Goal: Information Seeking & Learning: Find specific fact

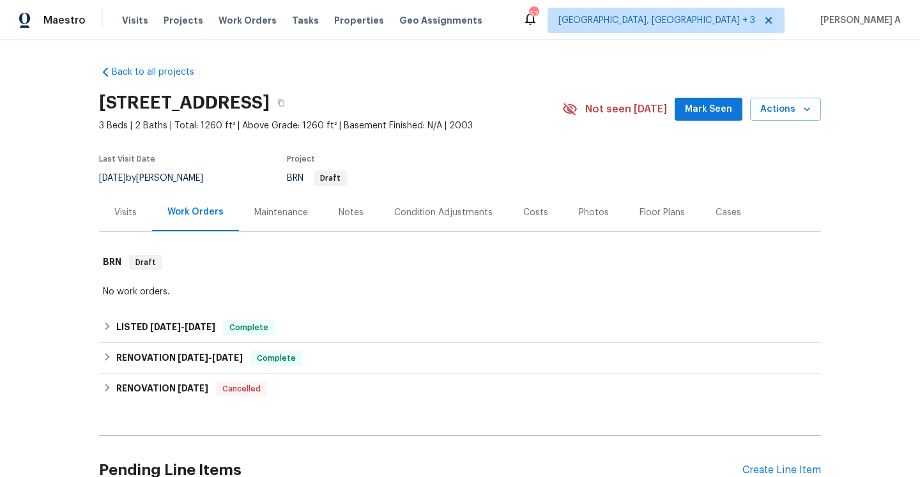
click at [198, 311] on div "Back to all projects [STREET_ADDRESS] 3 Beds | 2 Baths | Total: 1260 ft² | Abov…" at bounding box center [460, 290] width 722 height 468
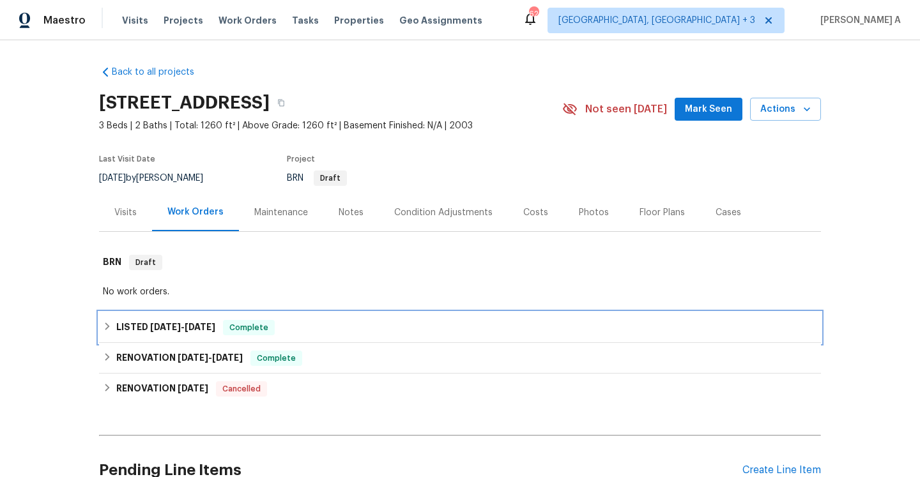
click at [201, 323] on span "8/6/25" at bounding box center [200, 327] width 31 height 9
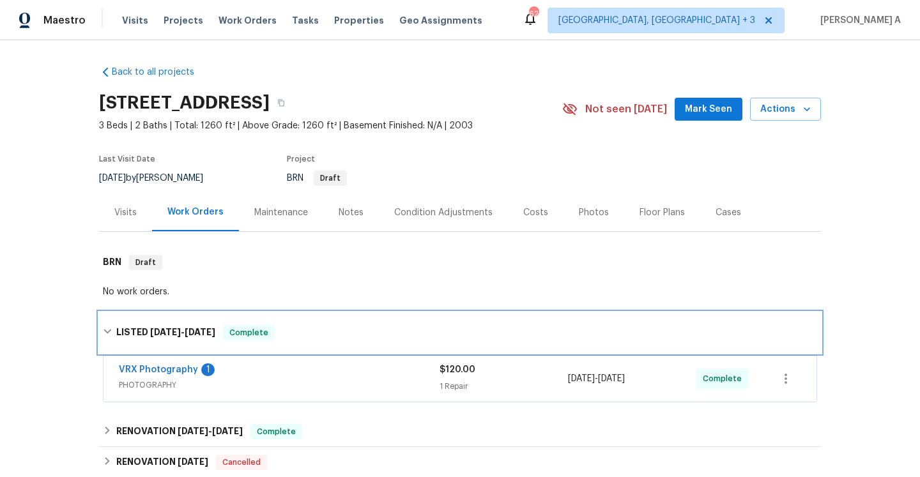
click at [203, 327] on h6 "LISTED 8/5/25 - 8/6/25" at bounding box center [165, 332] width 99 height 15
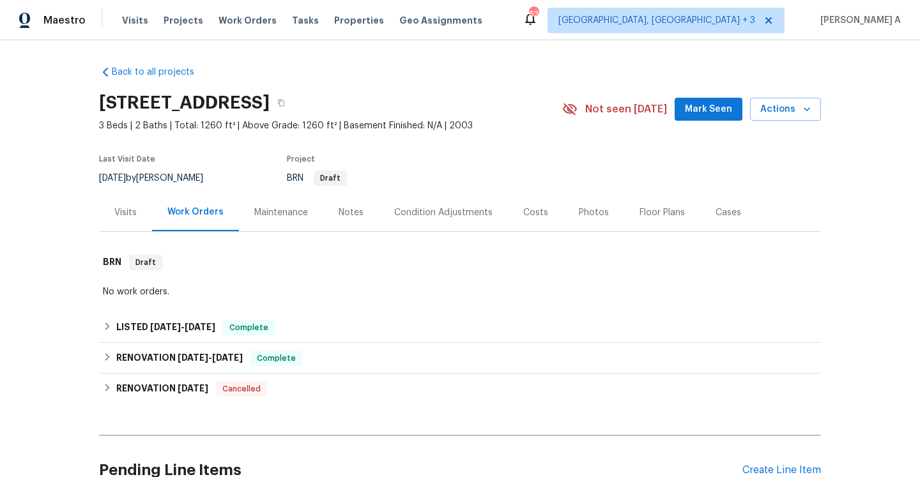
click at [135, 215] on div "Visits" at bounding box center [125, 212] width 22 height 13
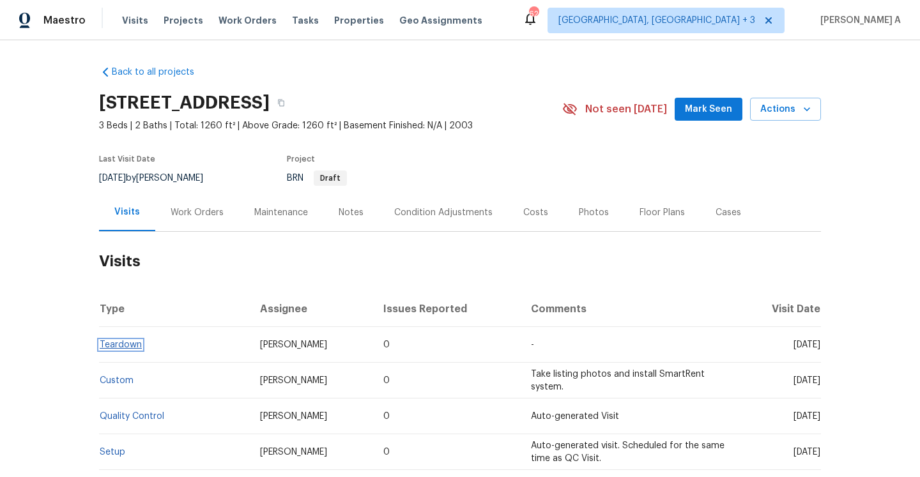
click at [119, 348] on link "Teardown" at bounding box center [121, 345] width 42 height 9
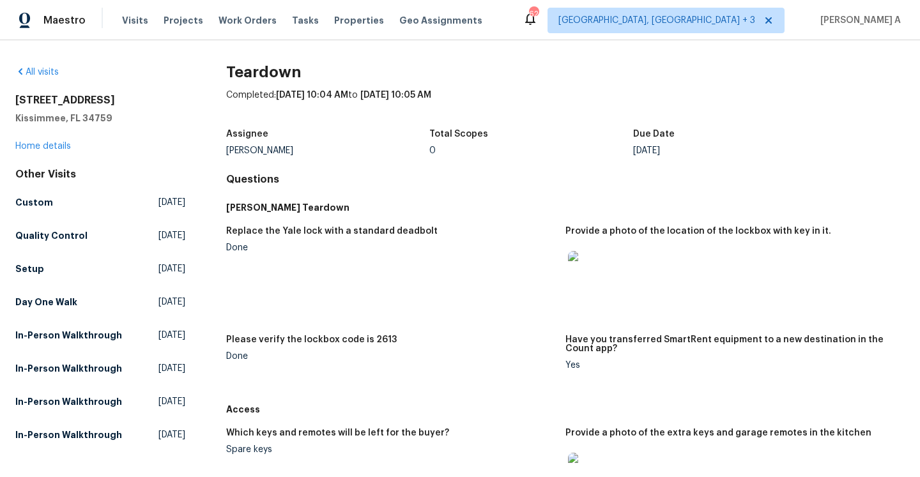
click at [49, 141] on div "1435 Swift Ct Kissimmee, FL 34759 Home details" at bounding box center [100, 123] width 170 height 59
click at [70, 148] on link "Home details" at bounding box center [43, 146] width 56 height 9
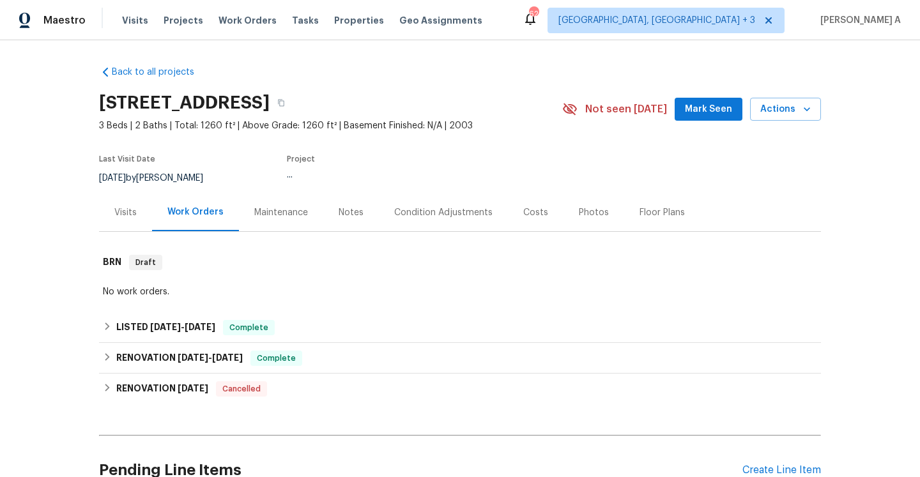
click at [133, 205] on div "Visits" at bounding box center [125, 213] width 53 height 38
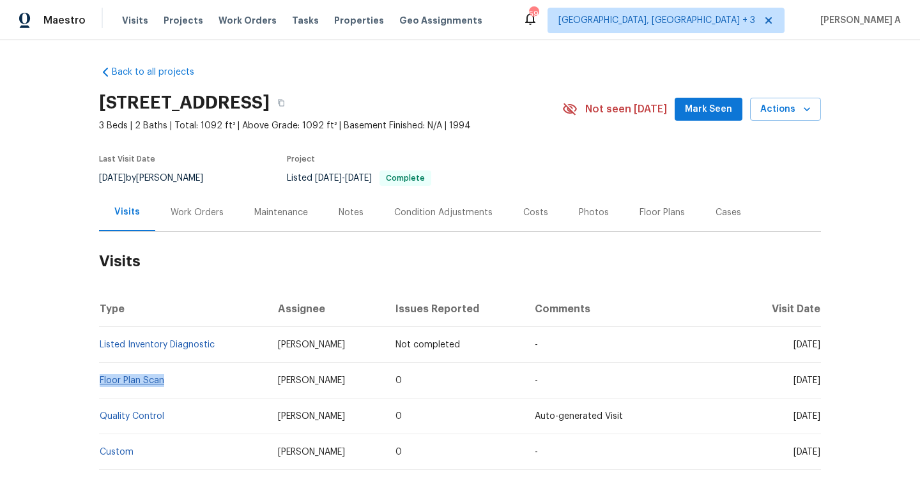
drag, startPoint x: 181, startPoint y: 387, endPoint x: 101, endPoint y: 380, distance: 80.1
click at [99, 380] on td "Floor Plan Scan" at bounding box center [183, 381] width 169 height 36
copy link "Floor Plan Scan"
click at [191, 215] on div "Work Orders" at bounding box center [197, 212] width 53 height 13
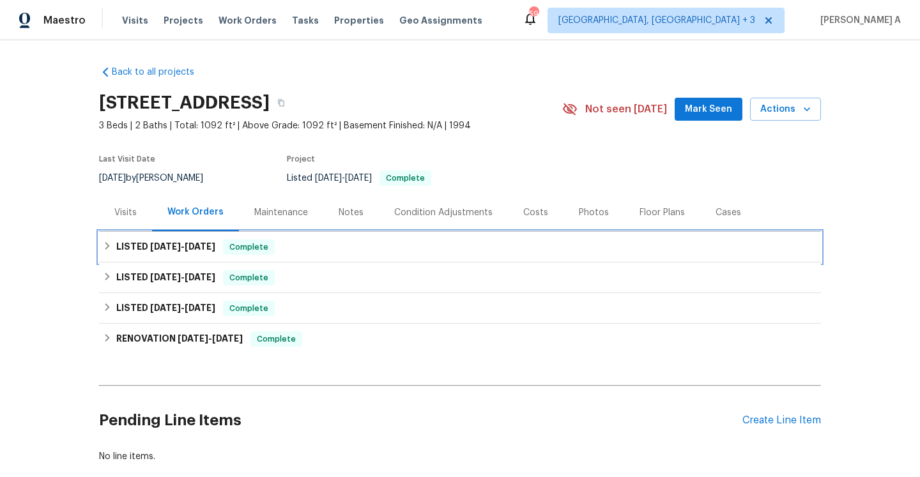
click at [215, 252] on h6 "LISTED [DATE] - [DATE]" at bounding box center [165, 247] width 99 height 15
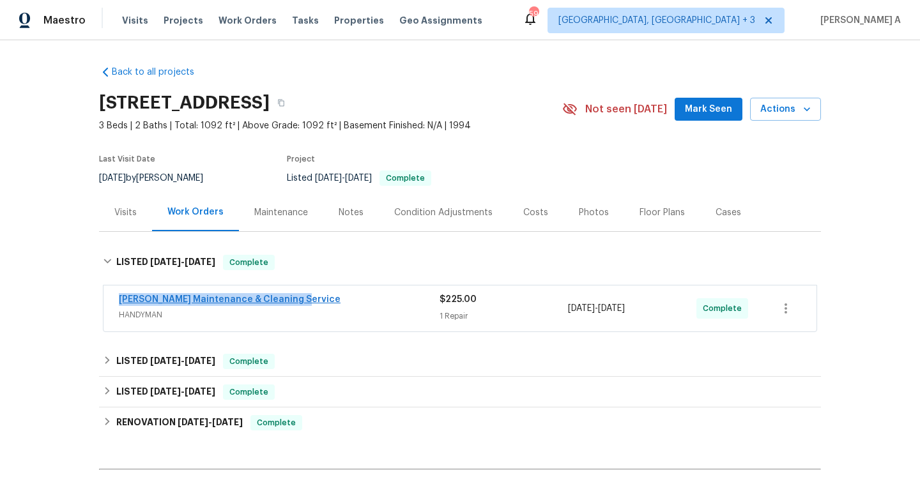
drag, startPoint x: 296, startPoint y: 301, endPoint x: 121, endPoint y: 297, distance: 174.5
click at [121, 297] on div "[PERSON_NAME] Maintenance & Cleaning Service" at bounding box center [279, 300] width 321 height 15
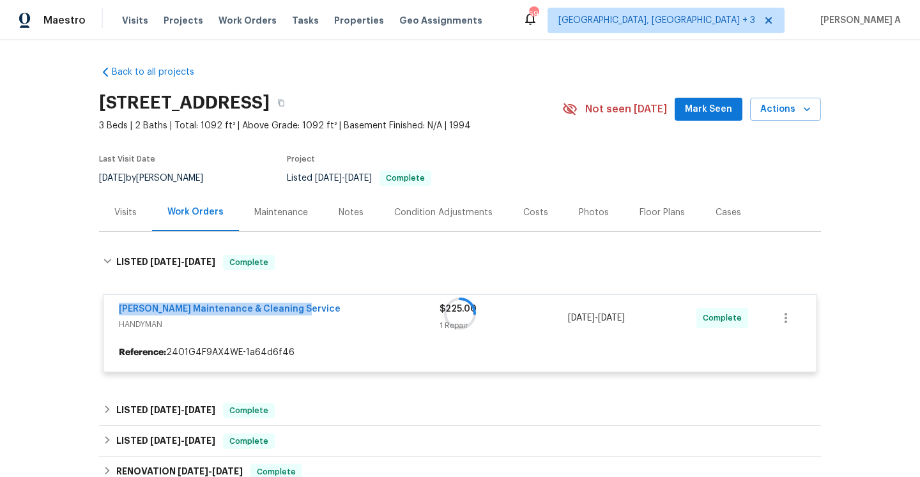
copy link "[PERSON_NAME] Maintenance & Cleaning Service"
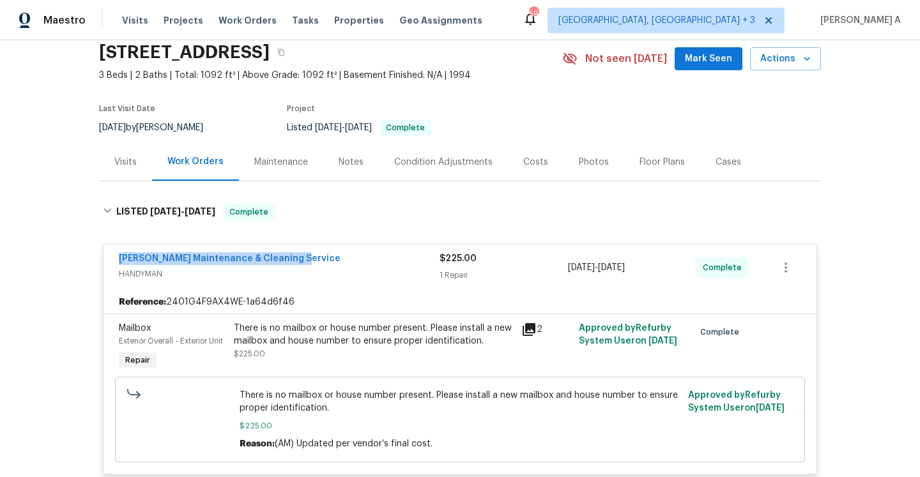
scroll to position [101, 0]
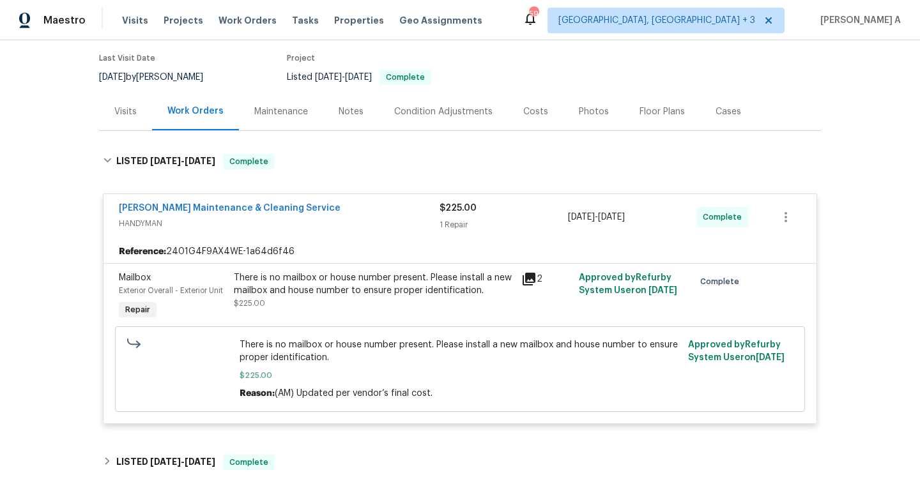
click at [143, 125] on div "Visits" at bounding box center [125, 112] width 53 height 38
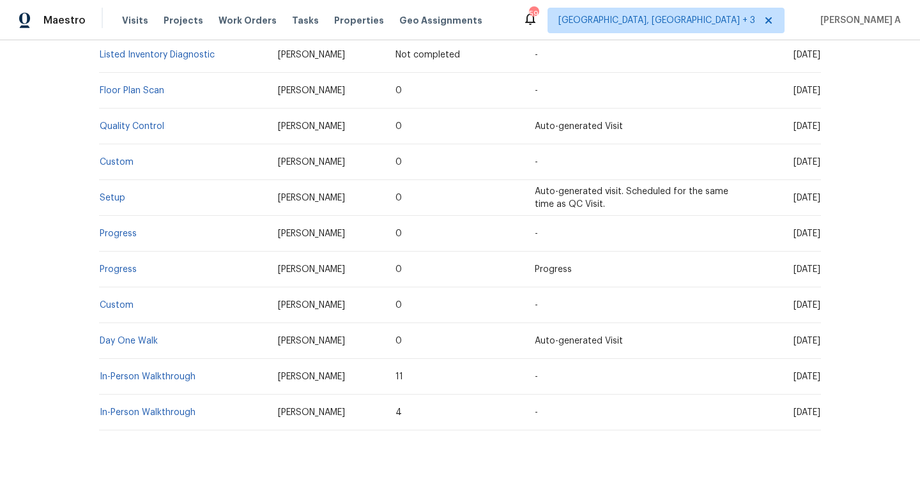
scroll to position [291, 0]
click at [148, 335] on link "Day One Walk" at bounding box center [129, 339] width 58 height 9
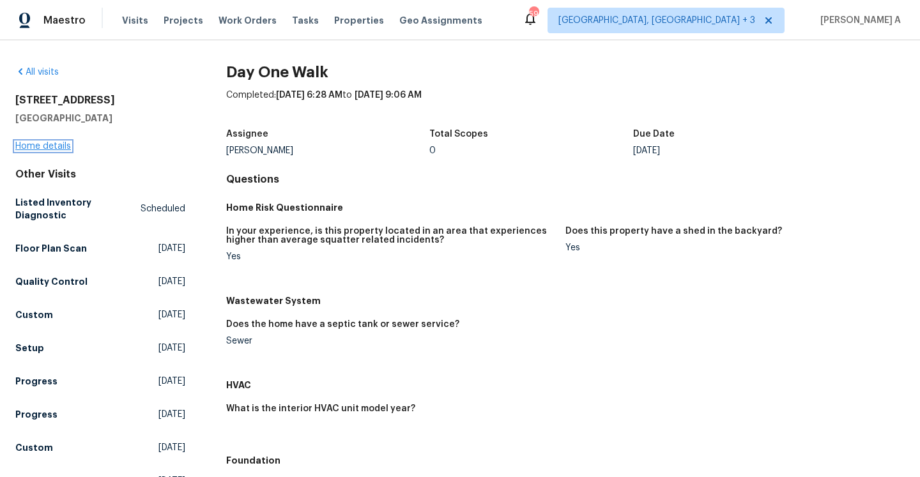
click at [61, 145] on link "Home details" at bounding box center [43, 146] width 56 height 9
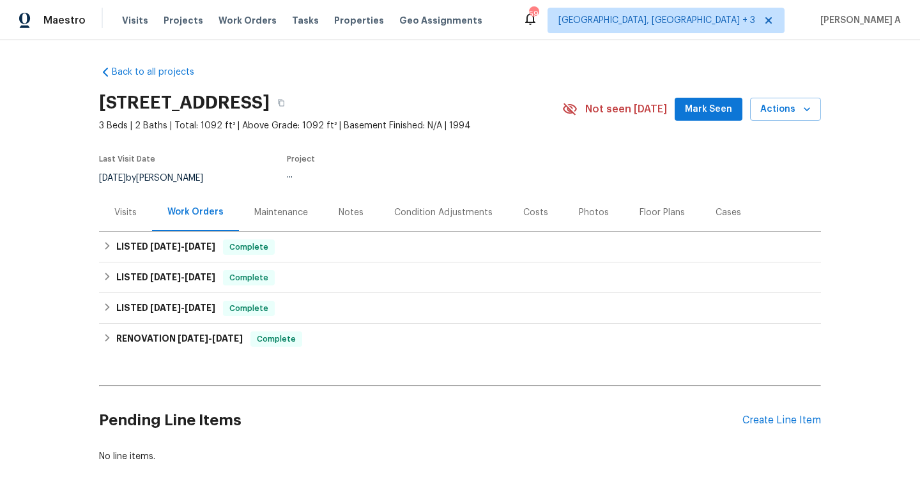
click at [107, 196] on div "Visits" at bounding box center [125, 213] width 53 height 38
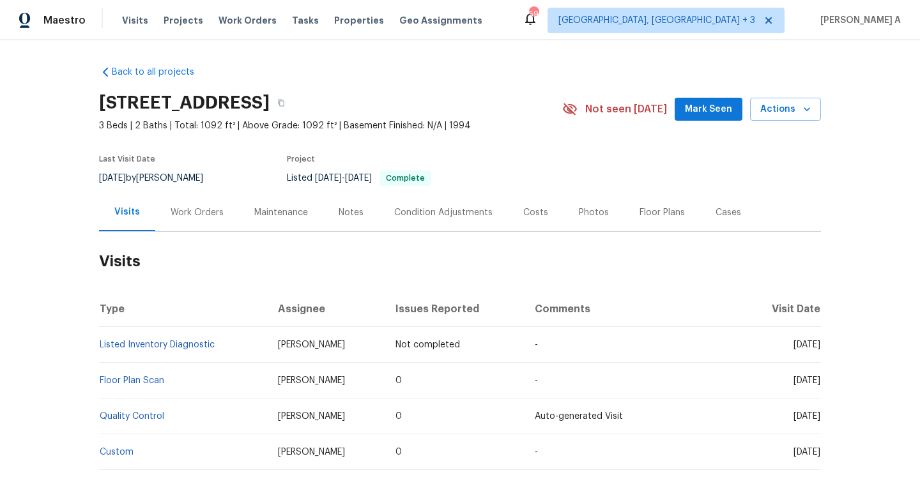
scroll to position [330, 0]
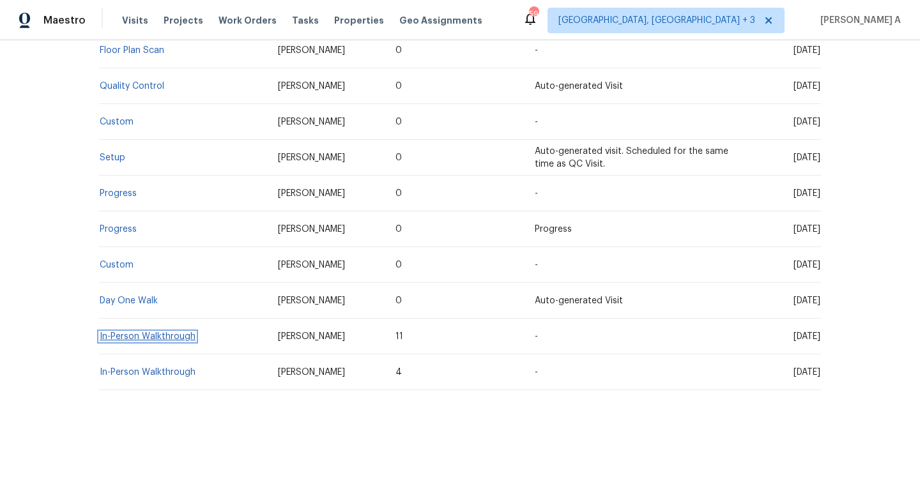
click at [180, 335] on link "In-Person Walkthrough" at bounding box center [148, 336] width 96 height 9
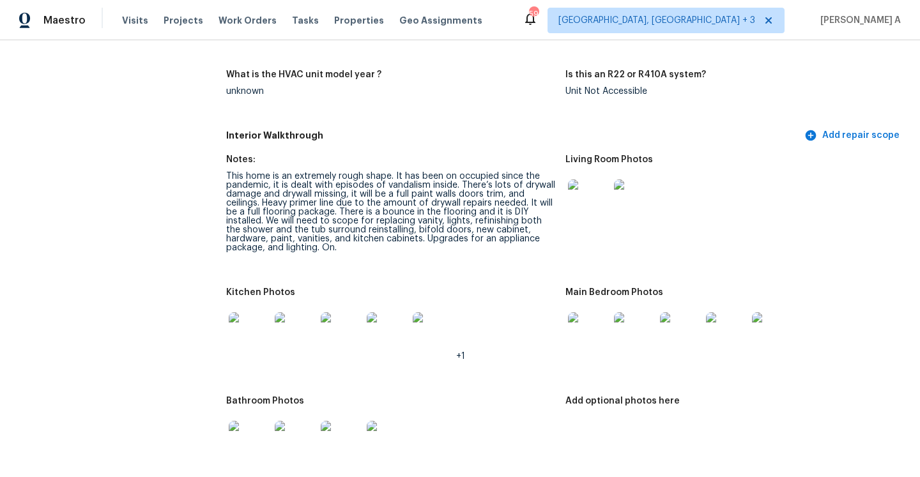
scroll to position [3224, 0]
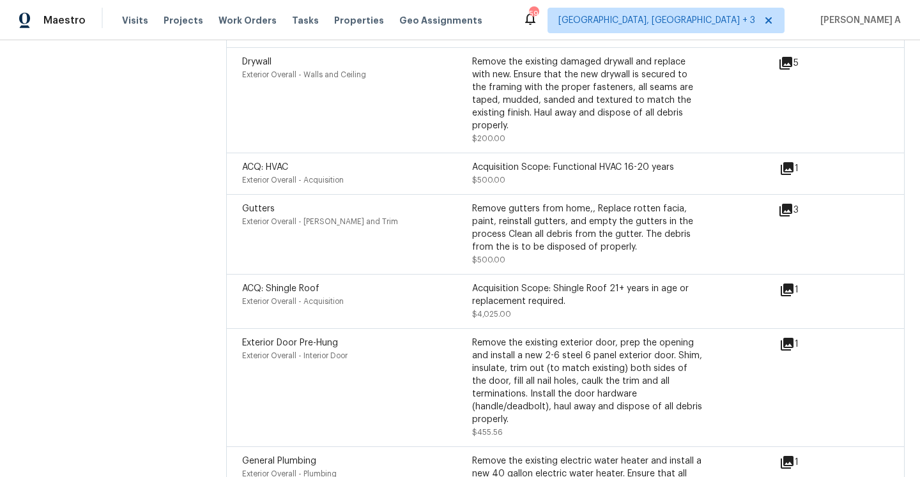
click at [636, 282] on div "Acquisition Scope: Shingle Roof 21+ years in age or replacement required." at bounding box center [587, 295] width 230 height 26
drag, startPoint x: 557, startPoint y: 258, endPoint x: 585, endPoint y: 270, distance: 31.2
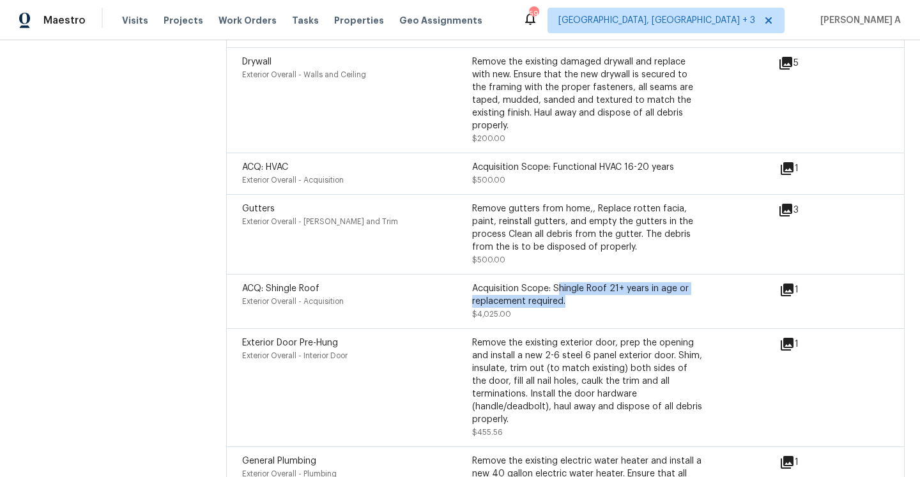
click at [585, 282] on div "Acquisition Scope: Shingle Roof 21+ years in age or replacement required." at bounding box center [587, 295] width 230 height 26
copy div "[PERSON_NAME] Roof 21+ years in age or replacement required."
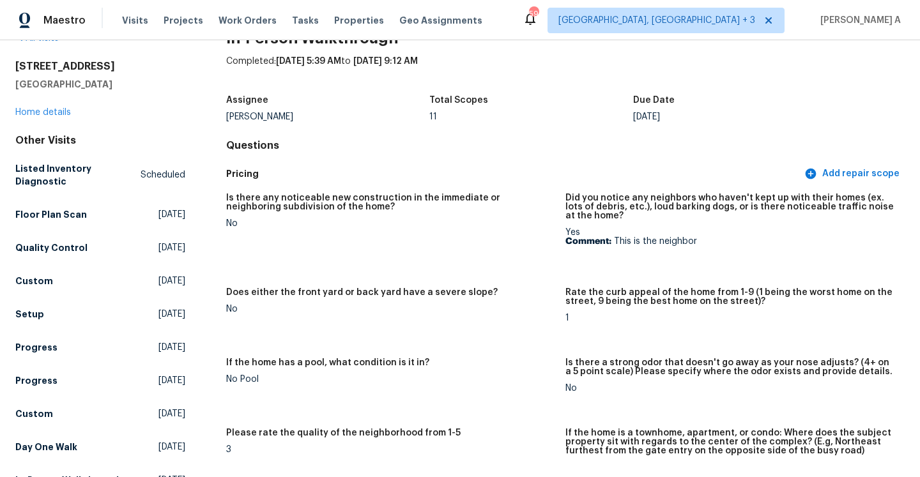
scroll to position [0, 0]
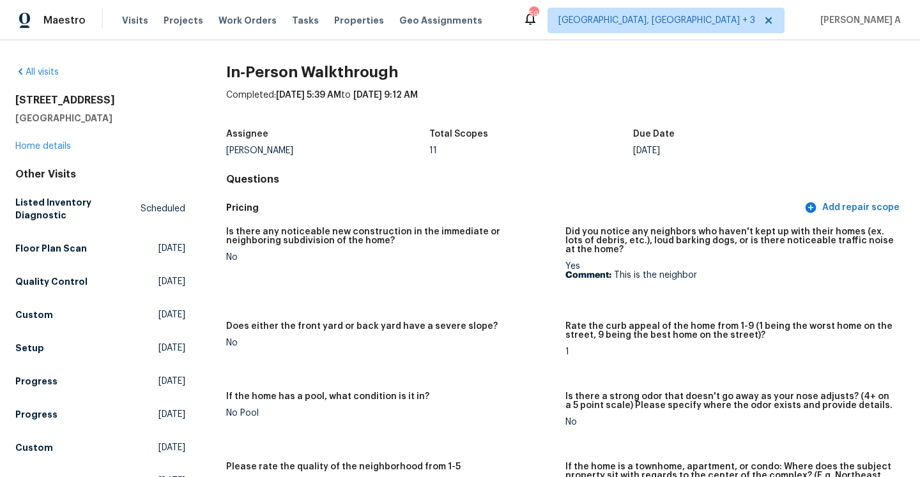
click at [44, 136] on div "[STREET_ADDRESS] Home details" at bounding box center [100, 123] width 170 height 59
click at [48, 142] on link "Home details" at bounding box center [43, 146] width 56 height 9
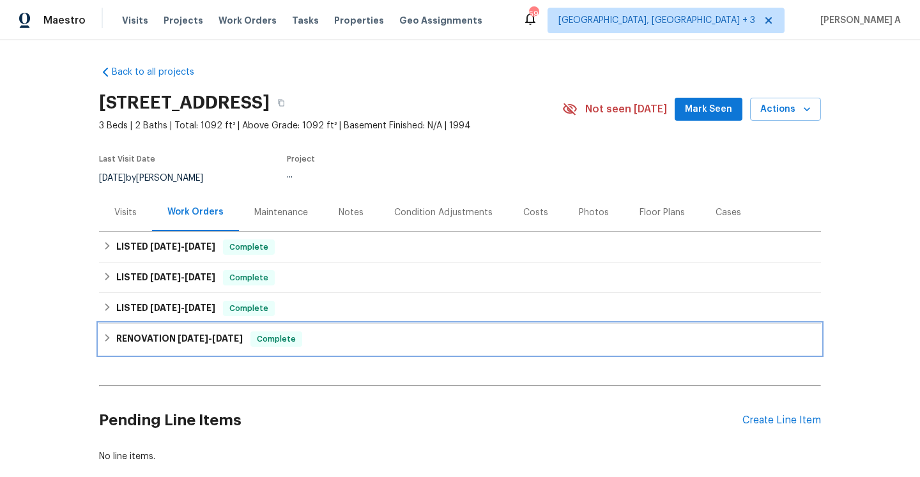
click at [294, 338] on span "Complete" at bounding box center [276, 339] width 49 height 13
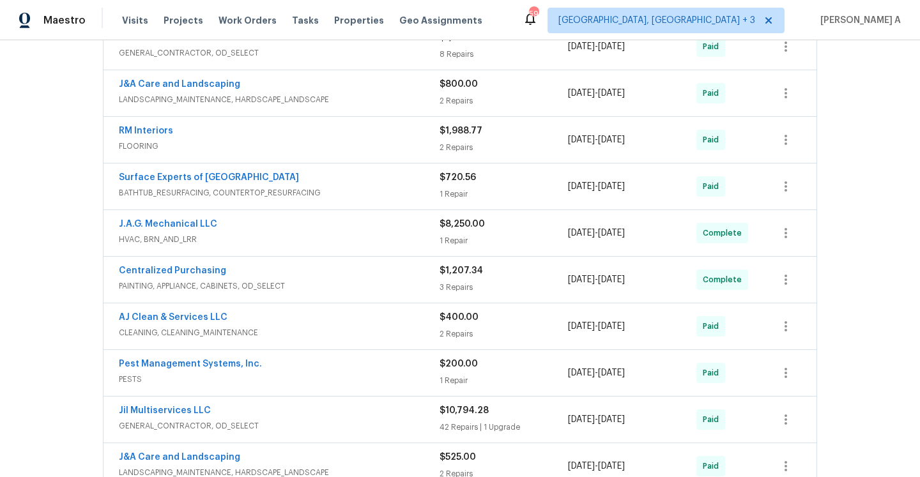
scroll to position [410, 0]
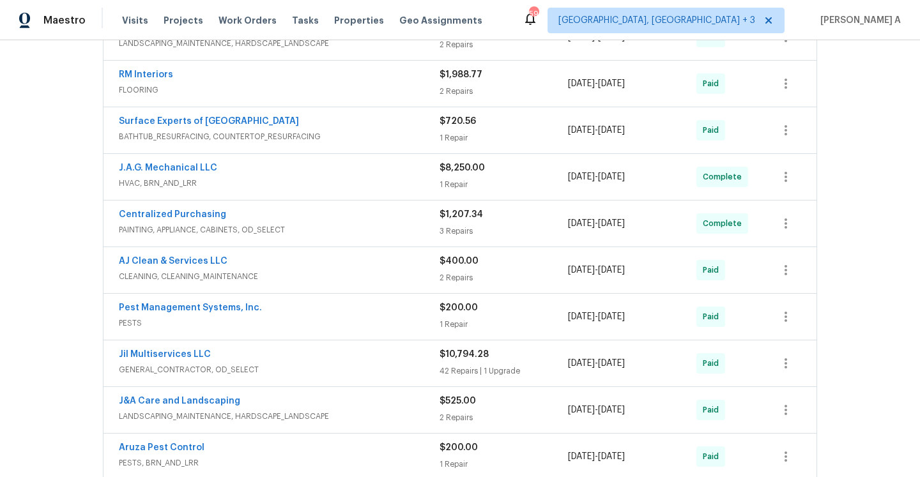
click at [309, 337] on div "Pest Management Systems, Inc. PESTS $200.00 1 Repair [DATE] - [DATE] Paid" at bounding box center [460, 317] width 713 height 46
click at [309, 353] on div "Jil Multiservices LLC" at bounding box center [279, 355] width 321 height 15
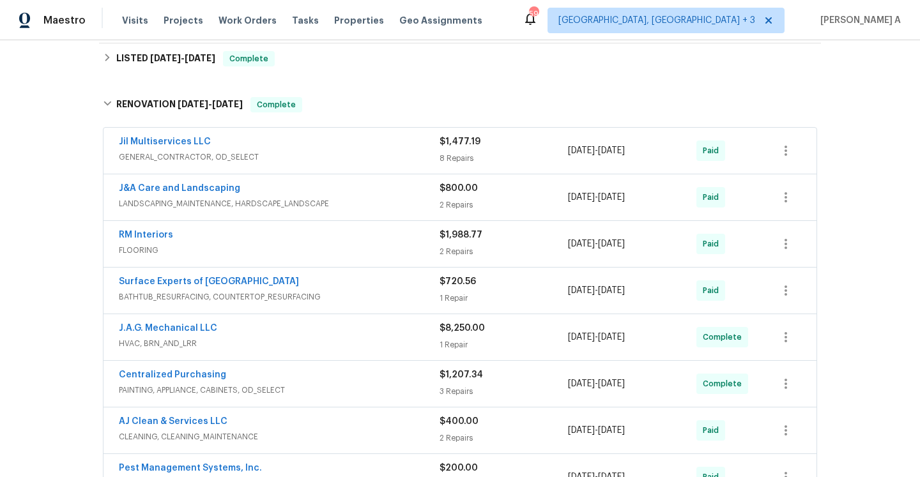
scroll to position [0, 0]
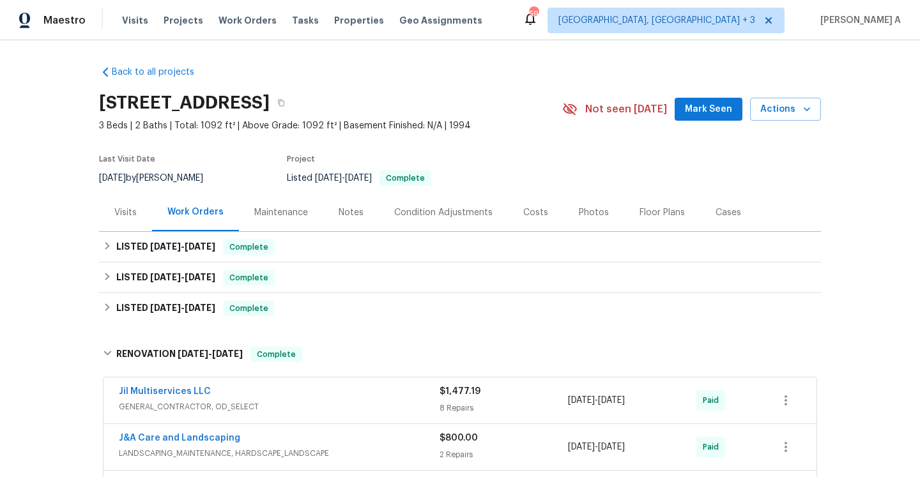
click at [482, 396] on div "$1,477.19" at bounding box center [504, 391] width 128 height 13
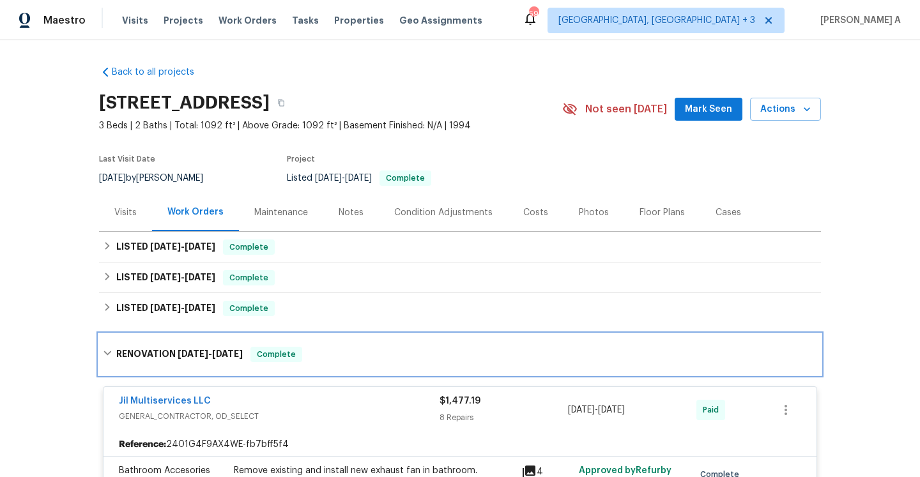
click at [274, 358] on span "Complete" at bounding box center [276, 354] width 49 height 13
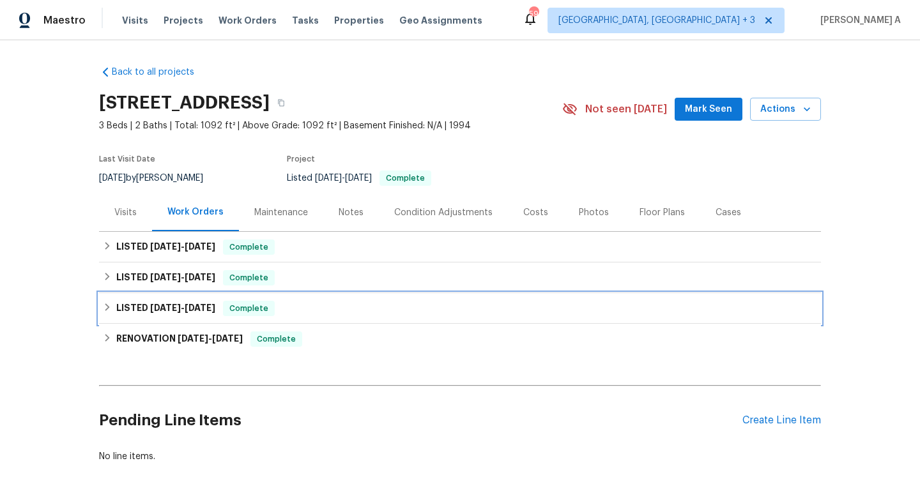
click at [284, 312] on div "LISTED [DATE] - [DATE] Complete" at bounding box center [460, 308] width 714 height 15
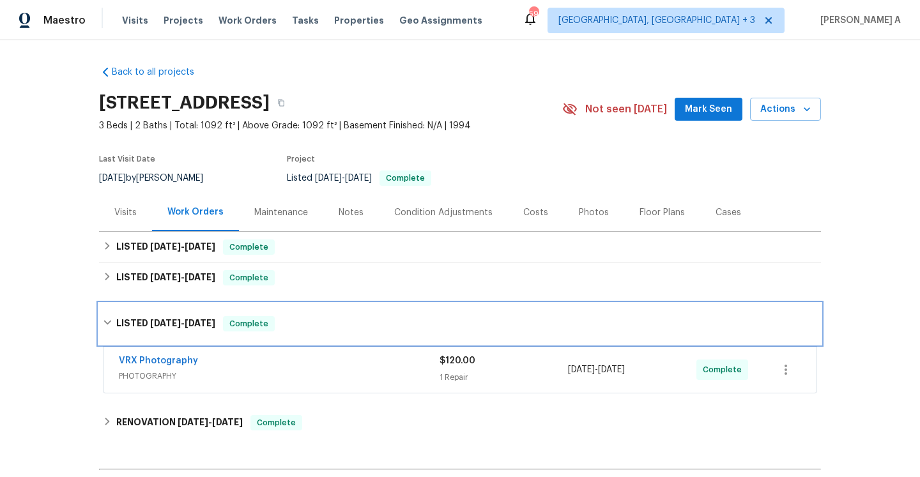
click at [284, 312] on div "LISTED [DATE] - [DATE] Complete" at bounding box center [460, 324] width 722 height 41
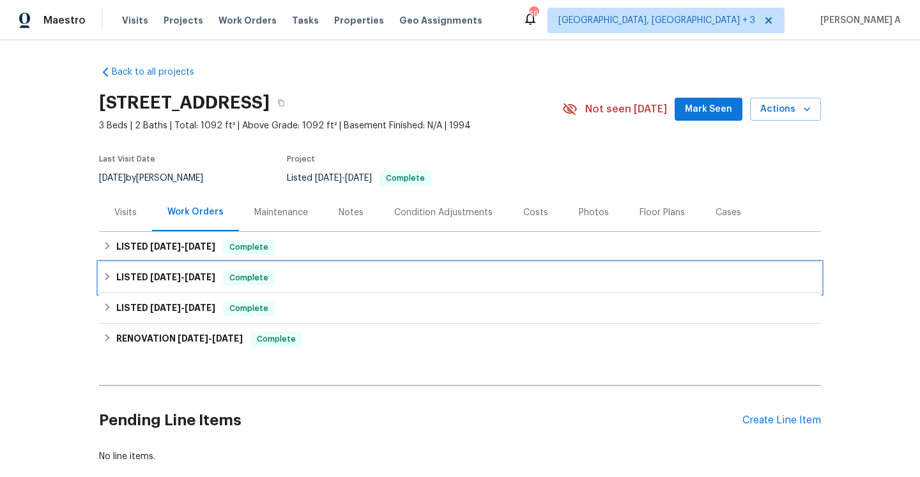
click at [284, 273] on div "LISTED [DATE] - [DATE] Complete" at bounding box center [460, 277] width 714 height 15
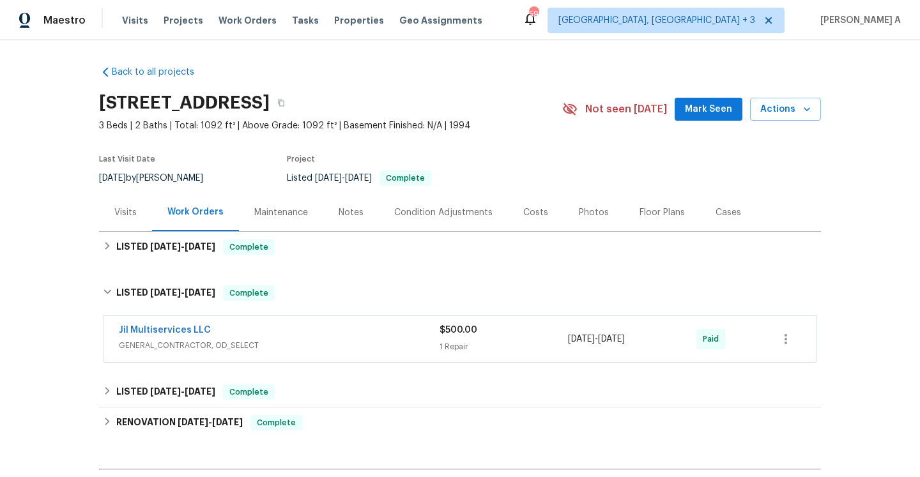
click at [299, 323] on div "Jil Multiservices LLC GENERAL_CONTRACTOR, OD_SELECT $500.00 1 Repair [DATE] - […" at bounding box center [460, 339] width 713 height 46
click at [301, 331] on div "Jil Multiservices LLC" at bounding box center [279, 331] width 321 height 15
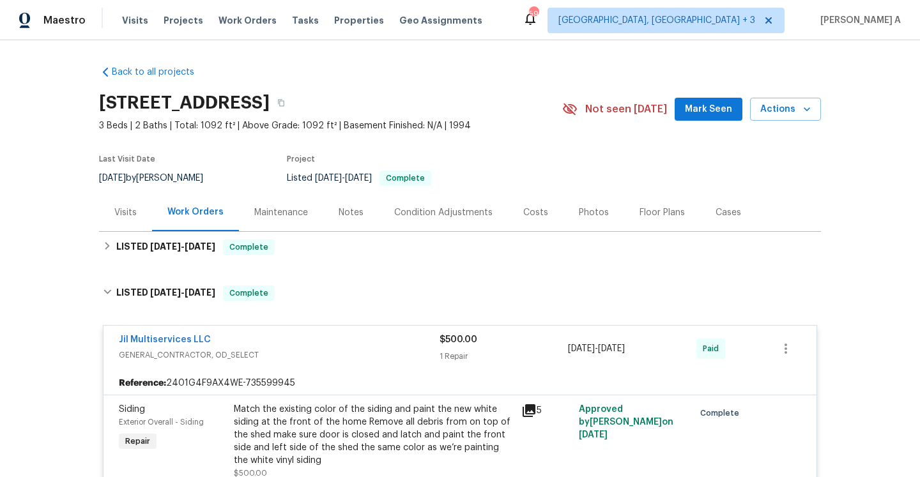
click at [301, 331] on div "Jil Multiservices LLC GENERAL_CONTRACTOR, OD_SELECT $500.00 1 Repair [DATE] - […" at bounding box center [460, 349] width 713 height 46
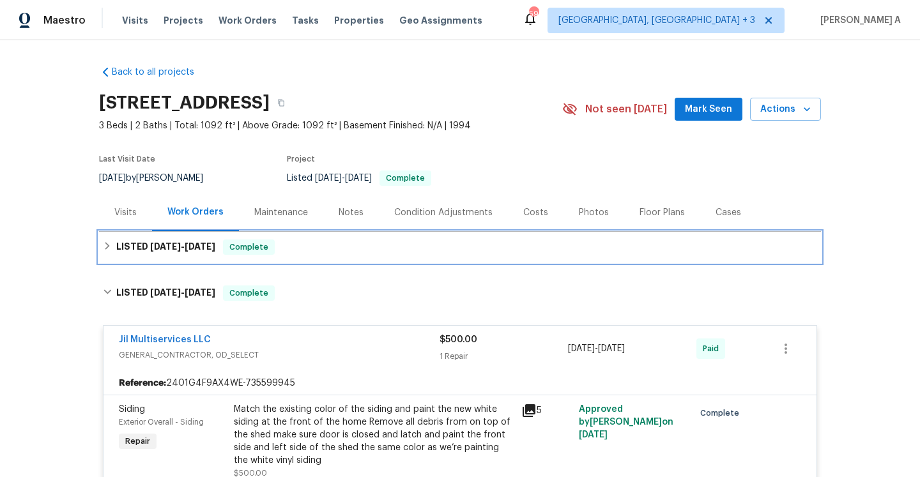
click at [292, 256] on div "LISTED [DATE] - [DATE] Complete" at bounding box center [460, 247] width 722 height 31
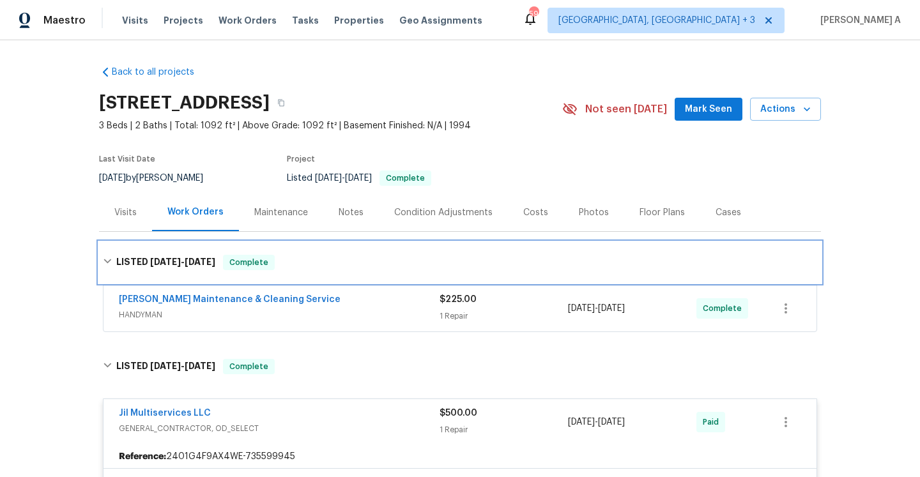
click at [292, 256] on div "LISTED [DATE] - [DATE] Complete" at bounding box center [460, 262] width 714 height 15
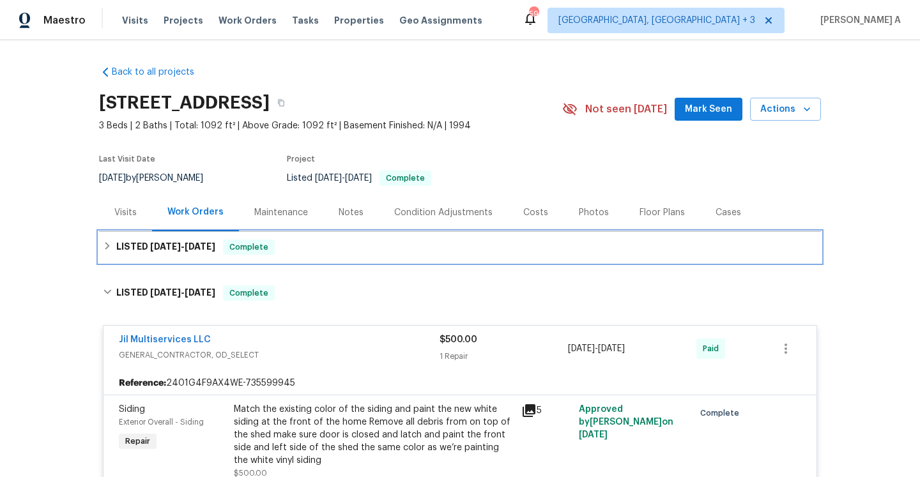
click at [302, 259] on div "LISTED [DATE] - [DATE] Complete" at bounding box center [460, 247] width 722 height 31
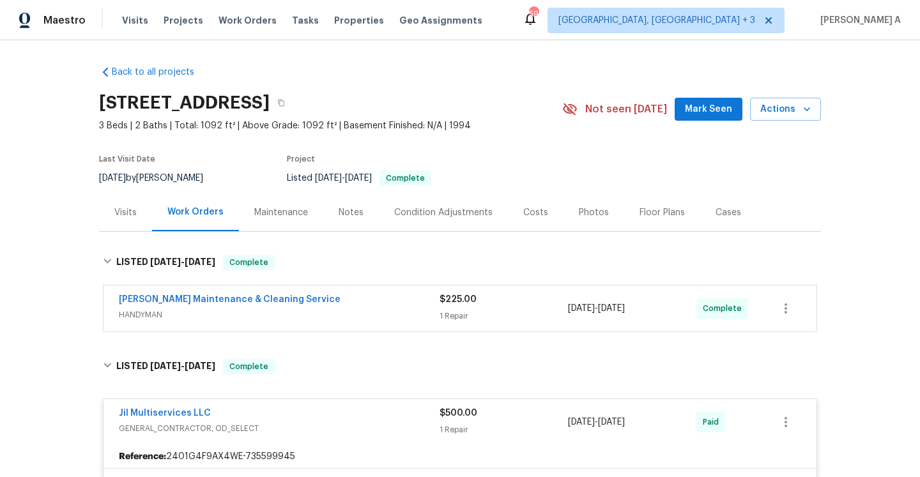
click at [340, 314] on span "HANDYMAN" at bounding box center [279, 315] width 321 height 13
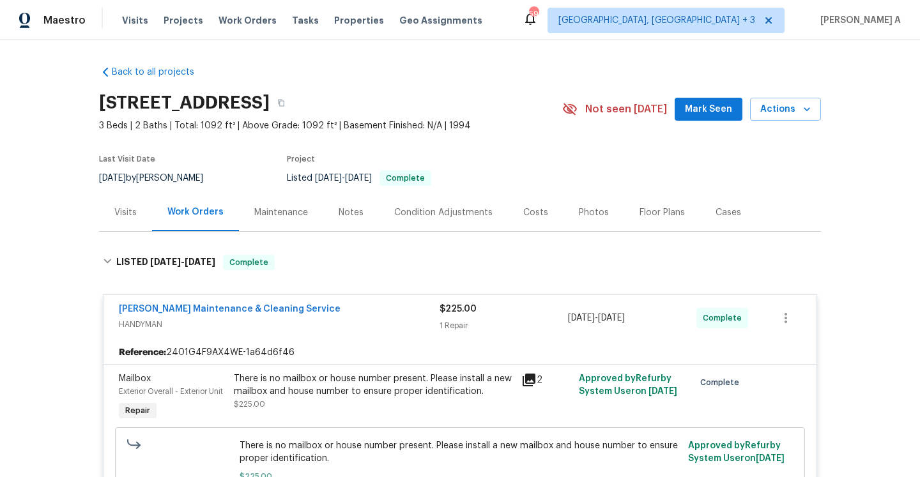
click at [340, 314] on div "[PERSON_NAME] Maintenance & Cleaning Service" at bounding box center [279, 310] width 321 height 15
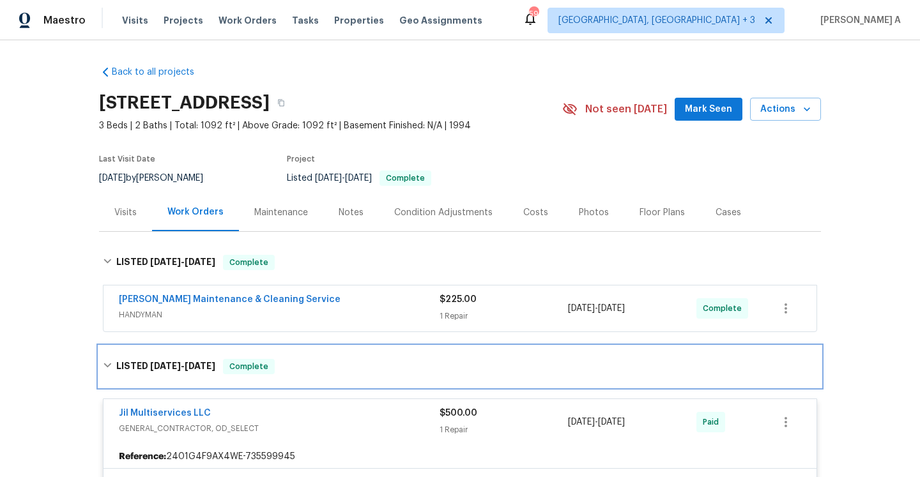
click at [340, 361] on div "LISTED [DATE] - [DATE] Complete" at bounding box center [460, 366] width 714 height 15
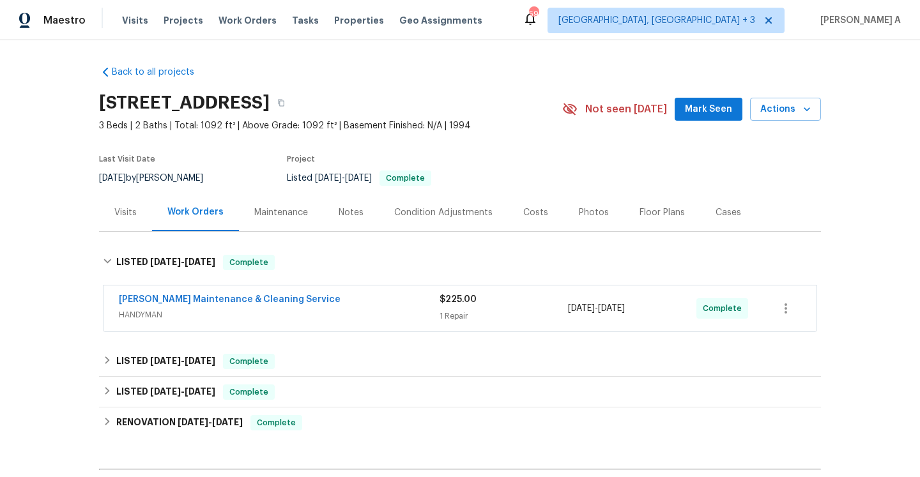
click at [130, 226] on div "Visits" at bounding box center [125, 213] width 53 height 38
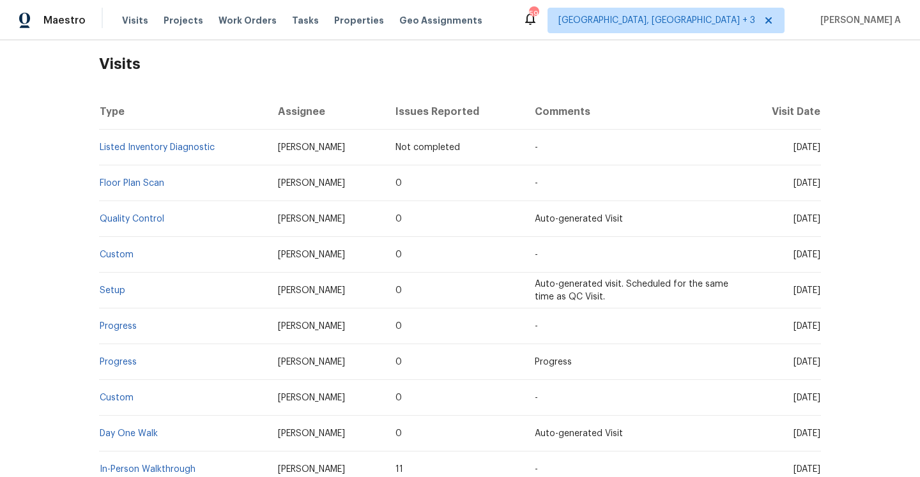
scroll to position [55, 0]
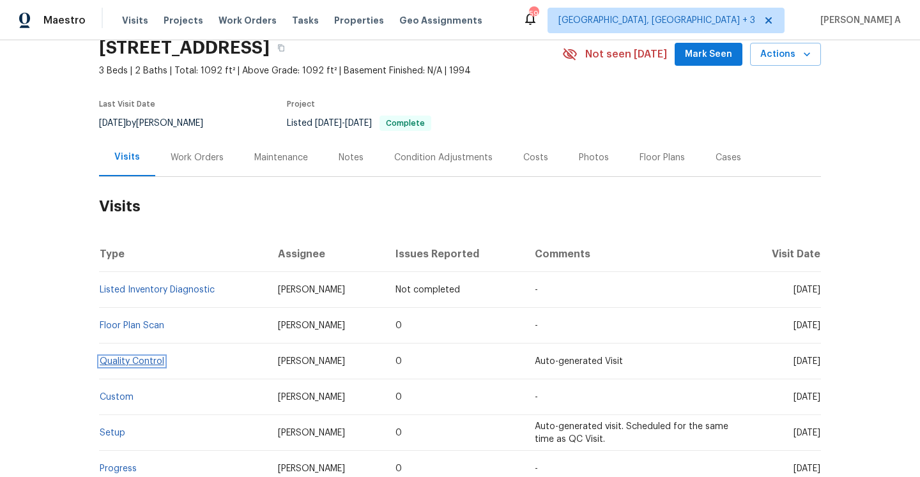
click at [123, 360] on link "Quality Control" at bounding box center [132, 361] width 65 height 9
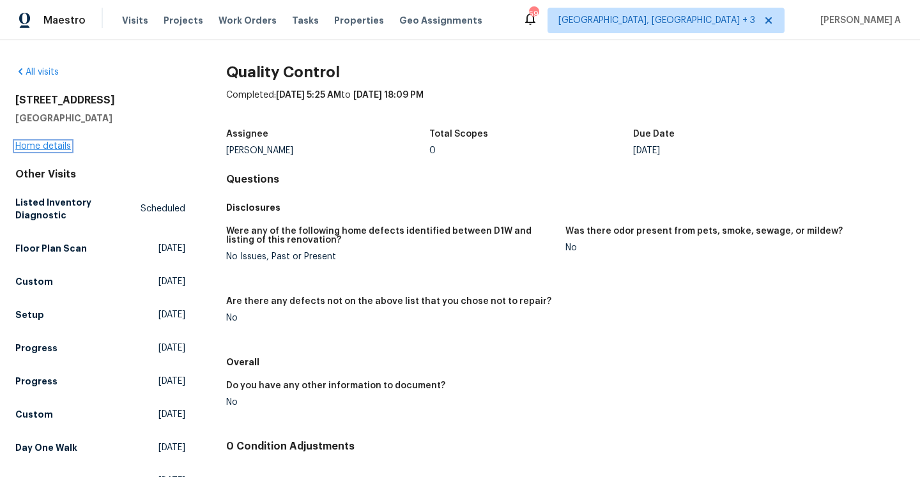
click at [44, 146] on link "Home details" at bounding box center [43, 146] width 56 height 9
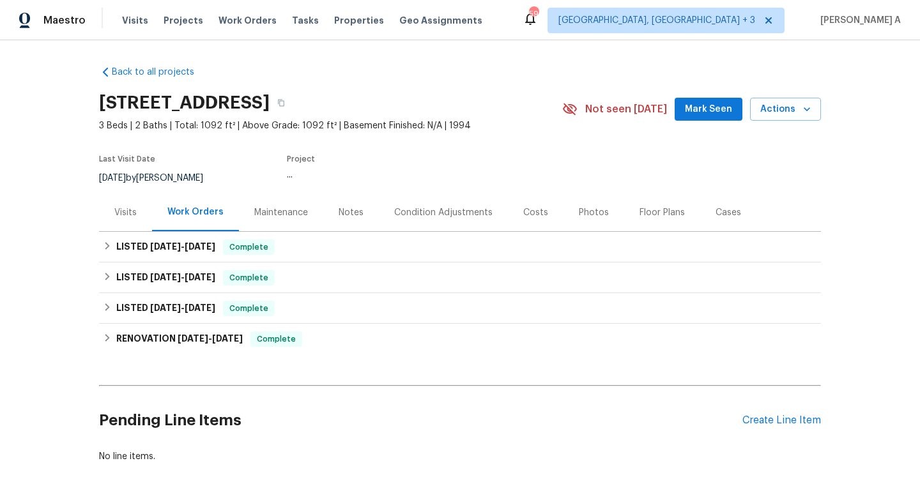
click at [142, 210] on div "Visits" at bounding box center [125, 213] width 53 height 38
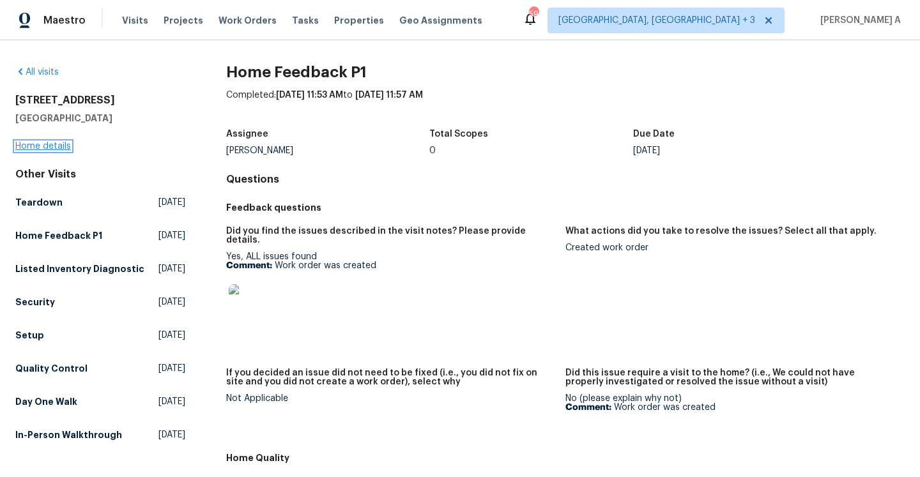
click at [60, 147] on link "Home details" at bounding box center [43, 146] width 56 height 9
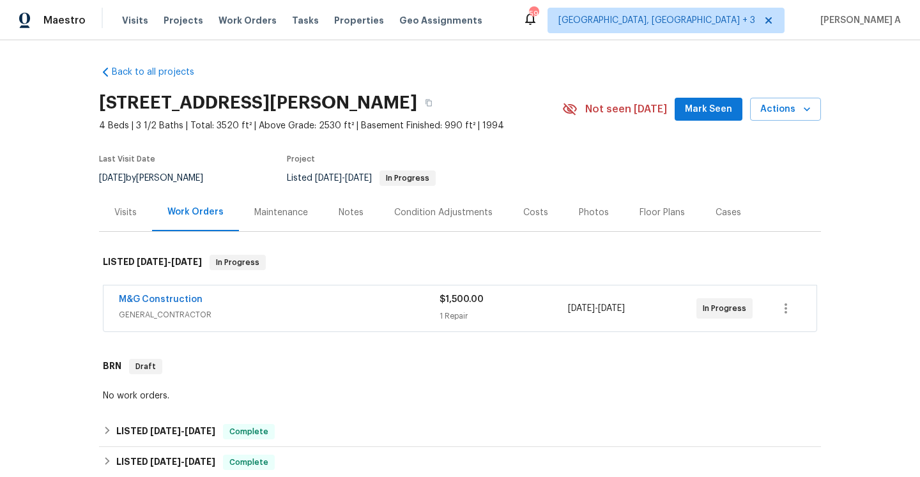
click at [143, 216] on div "Visits" at bounding box center [125, 213] width 53 height 38
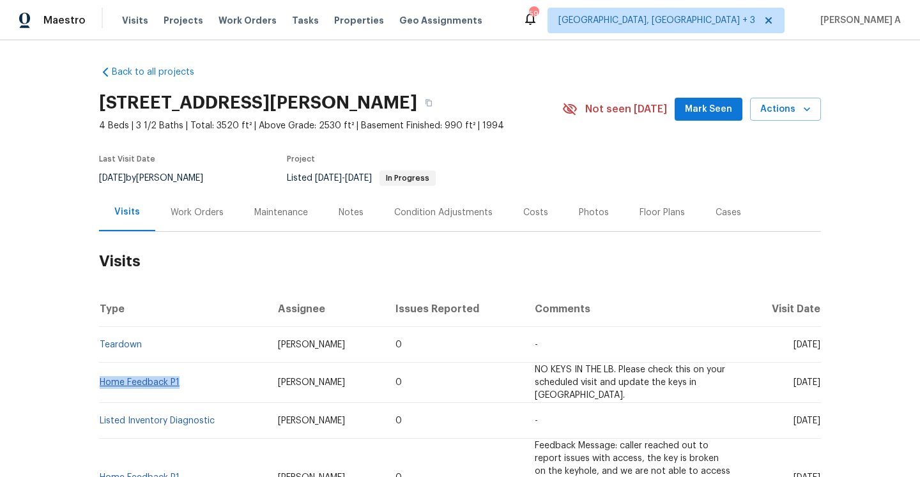
drag, startPoint x: 187, startPoint y: 377, endPoint x: 100, endPoint y: 381, distance: 87.7
click at [100, 381] on td "Home Feedback P1" at bounding box center [183, 383] width 169 height 40
copy link "Home Feedback P1"
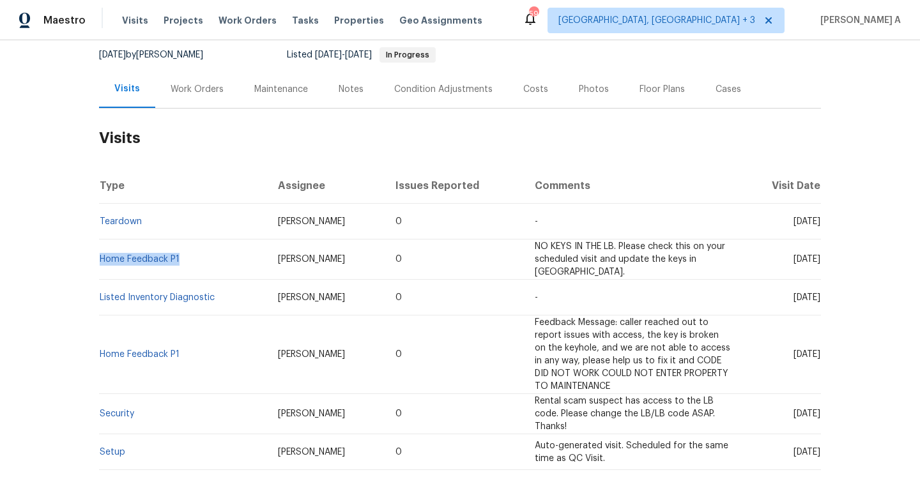
scroll to position [175, 0]
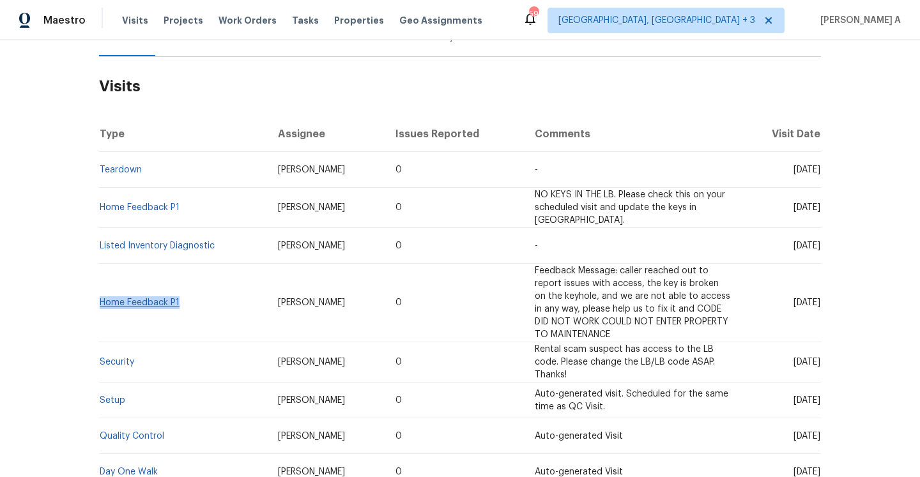
drag, startPoint x: 183, startPoint y: 300, endPoint x: 102, endPoint y: 300, distance: 81.8
click at [102, 300] on td "Home Feedback P1" at bounding box center [183, 303] width 169 height 79
copy link "Home Feedback P1"
click at [169, 298] on link "Home Feedback P1" at bounding box center [140, 302] width 80 height 9
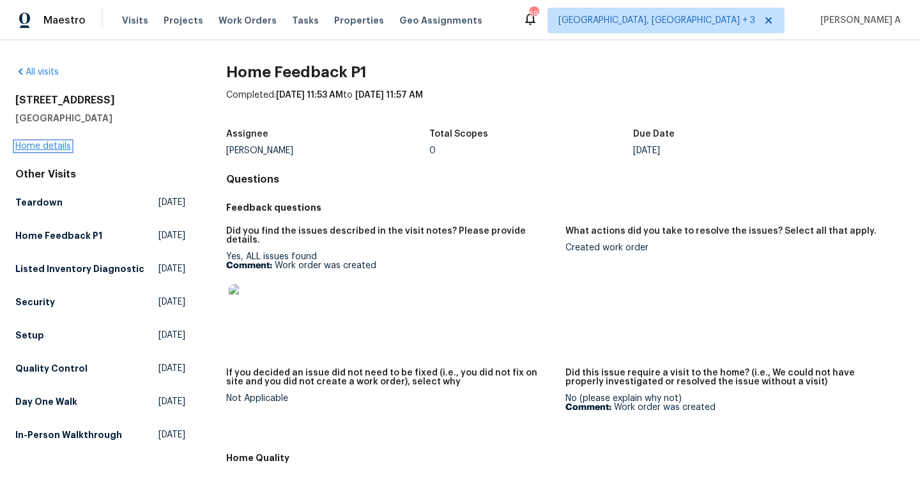
click at [46, 149] on link "Home details" at bounding box center [43, 146] width 56 height 9
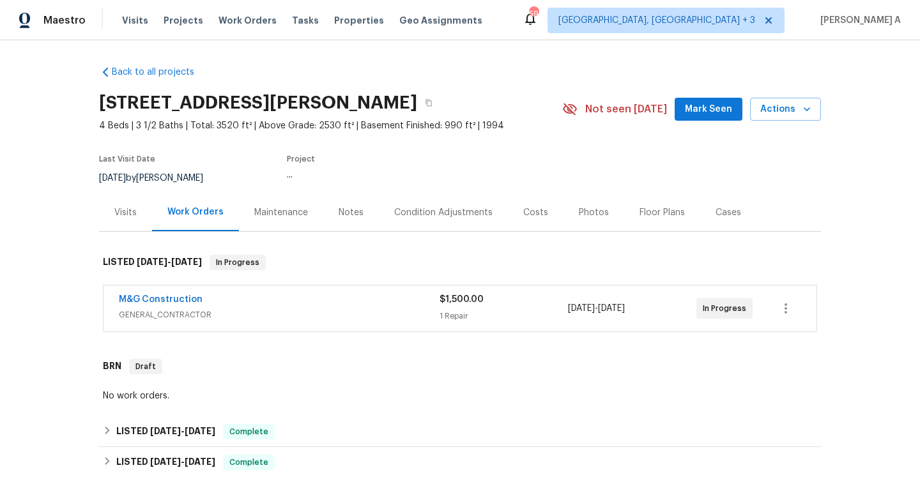
click at [228, 309] on span "GENERAL_CONTRACTOR" at bounding box center [279, 315] width 321 height 13
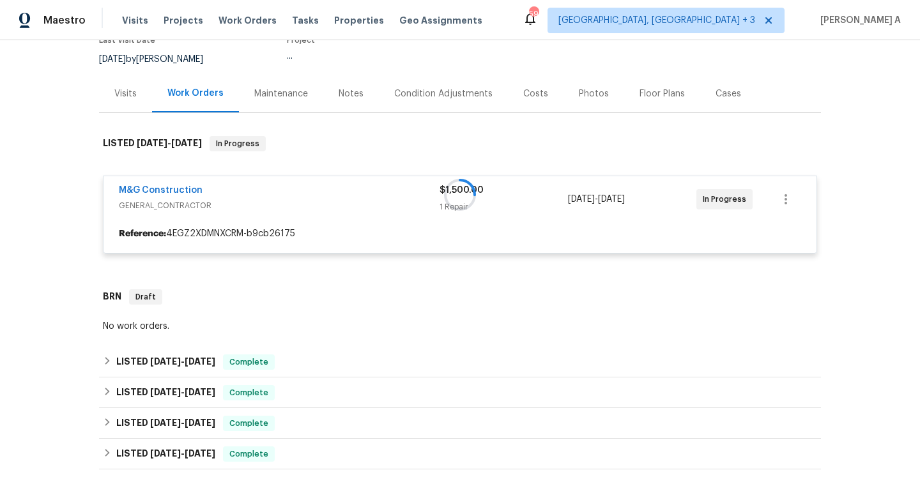
scroll to position [129, 0]
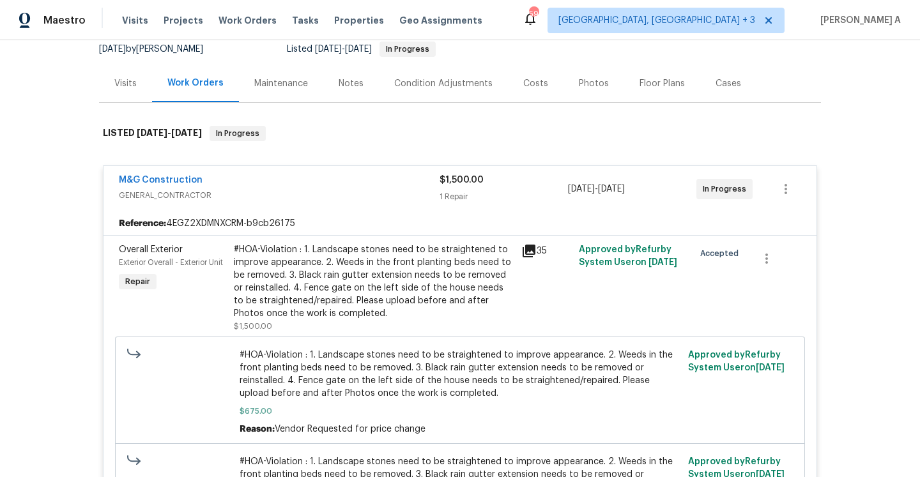
click at [246, 197] on span "GENERAL_CONTRACTOR" at bounding box center [279, 195] width 321 height 13
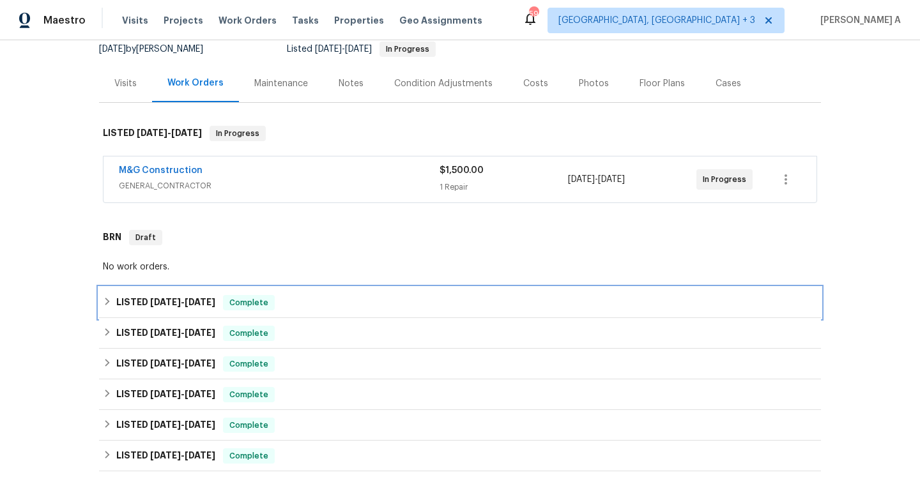
click at [265, 311] on div "LISTED 8/15/25 - 8/15/25 Complete" at bounding box center [460, 303] width 722 height 31
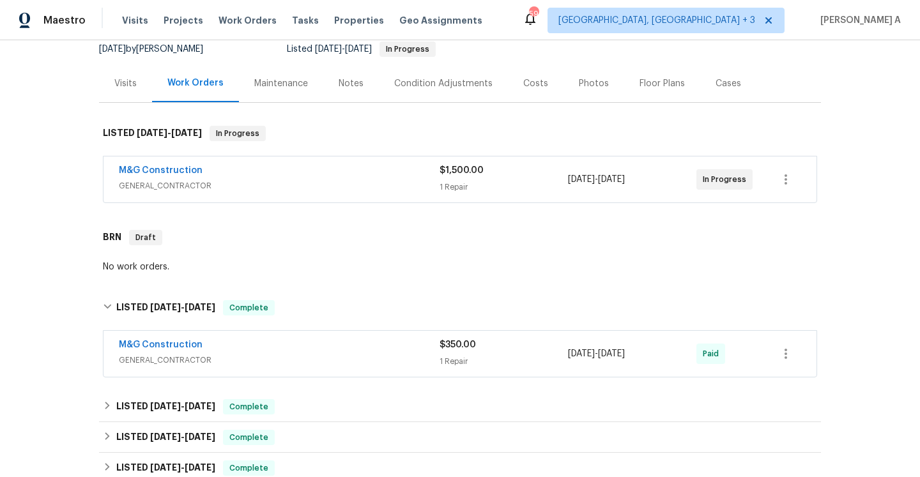
click at [275, 356] on span "GENERAL_CONTRACTOR" at bounding box center [279, 360] width 321 height 13
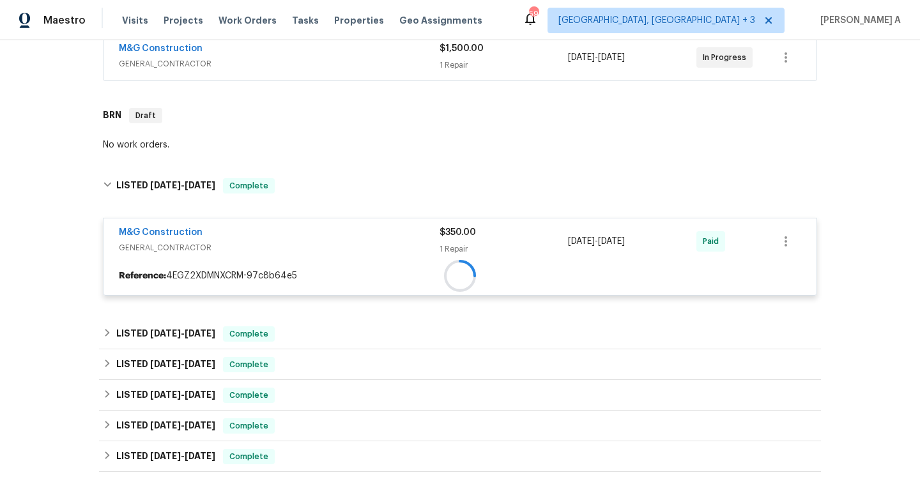
scroll to position [302, 0]
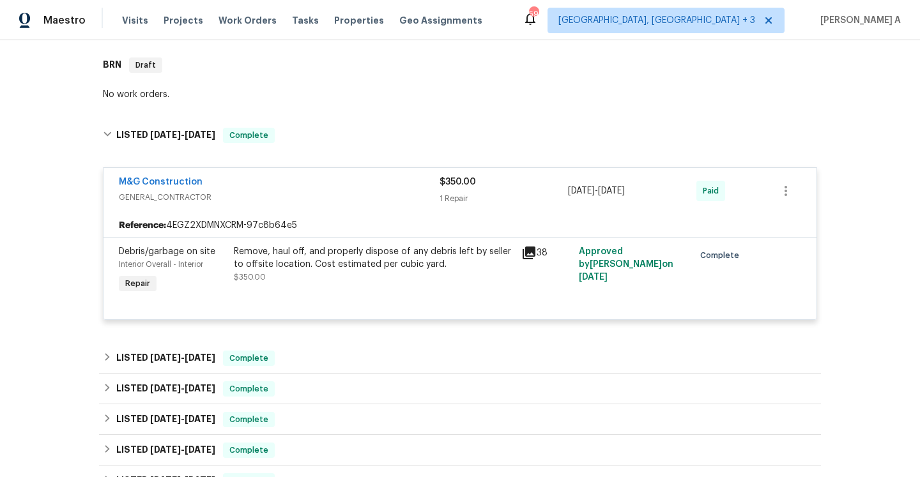
click at [295, 188] on div "M&G Construction" at bounding box center [279, 183] width 321 height 15
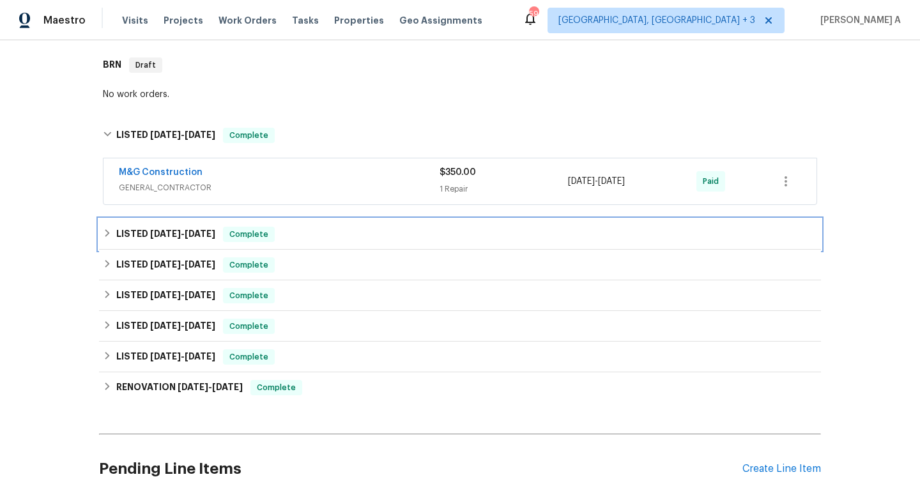
click at [290, 240] on div "LISTED 8/14/25 - 8/14/25 Complete" at bounding box center [460, 234] width 714 height 15
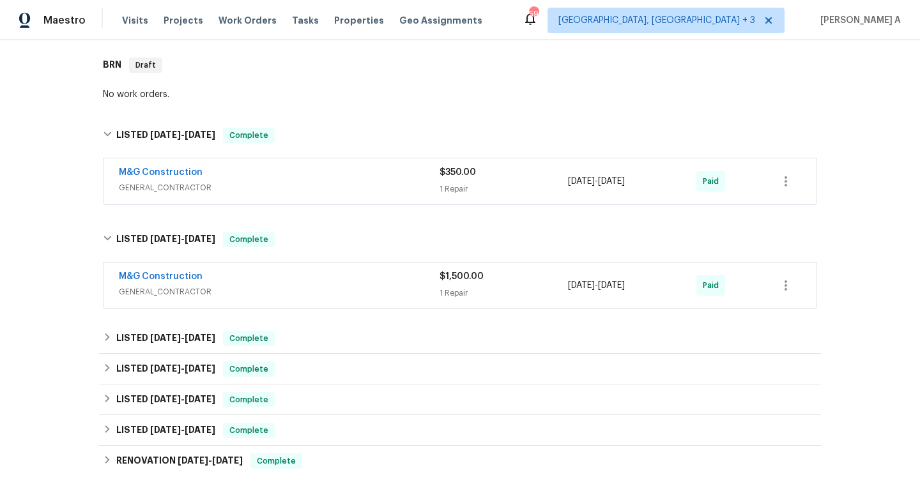
click at [295, 283] on div "M&G Construction" at bounding box center [279, 277] width 321 height 15
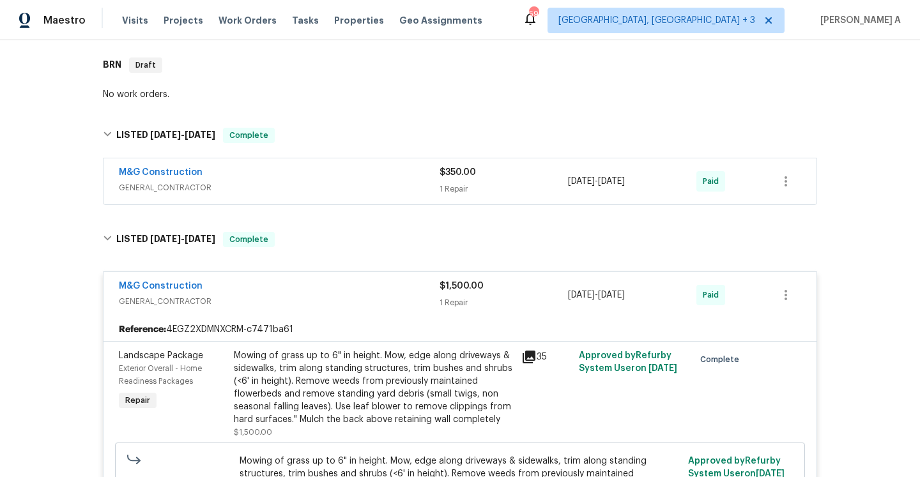
click at [295, 283] on div "M&G Construction" at bounding box center [279, 287] width 321 height 15
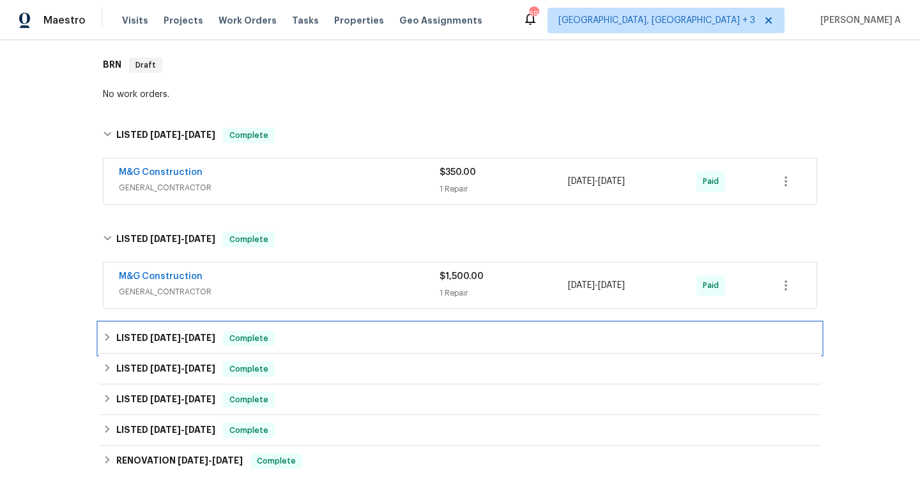
click at [311, 334] on div "LISTED 8/7/25 - 8/11/25 Complete" at bounding box center [460, 338] width 714 height 15
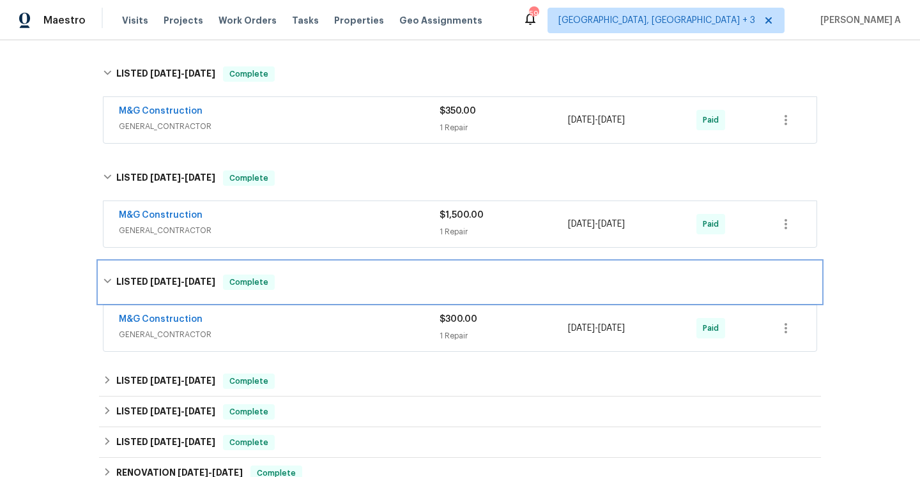
scroll to position [369, 0]
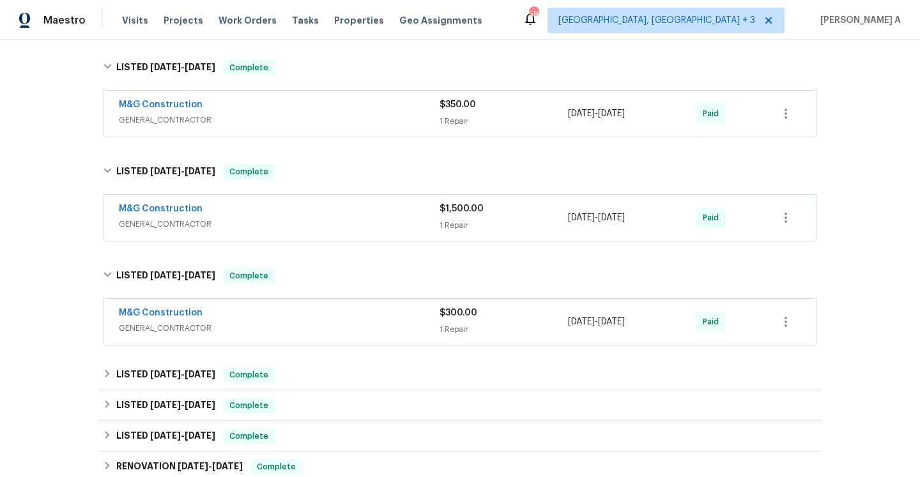
click at [311, 330] on span "GENERAL_CONTRACTOR" at bounding box center [279, 328] width 321 height 13
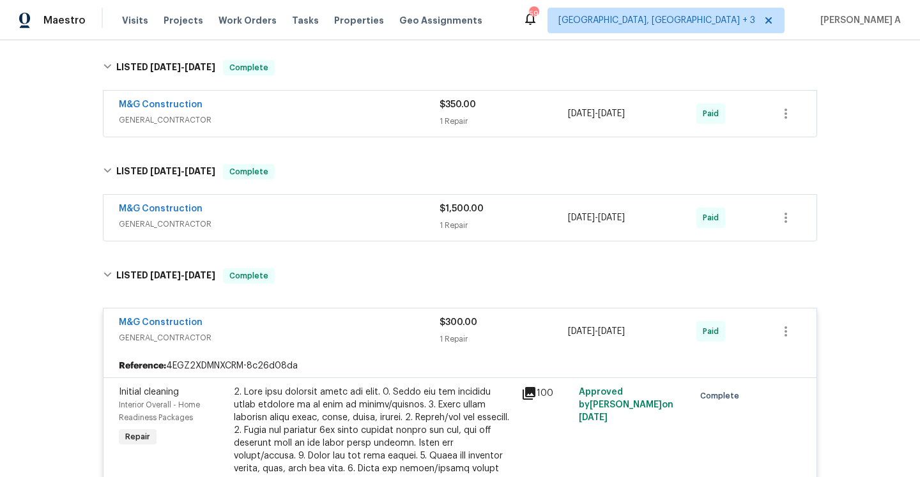
click at [311, 330] on div "M&G Construction" at bounding box center [279, 323] width 321 height 15
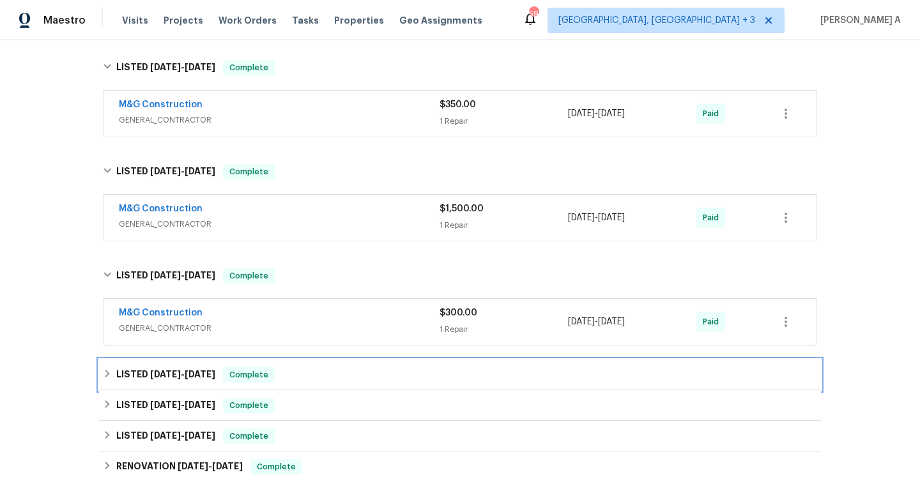
click at [309, 364] on div "LISTED 7/1/25 - 7/1/25 Complete" at bounding box center [460, 375] width 722 height 31
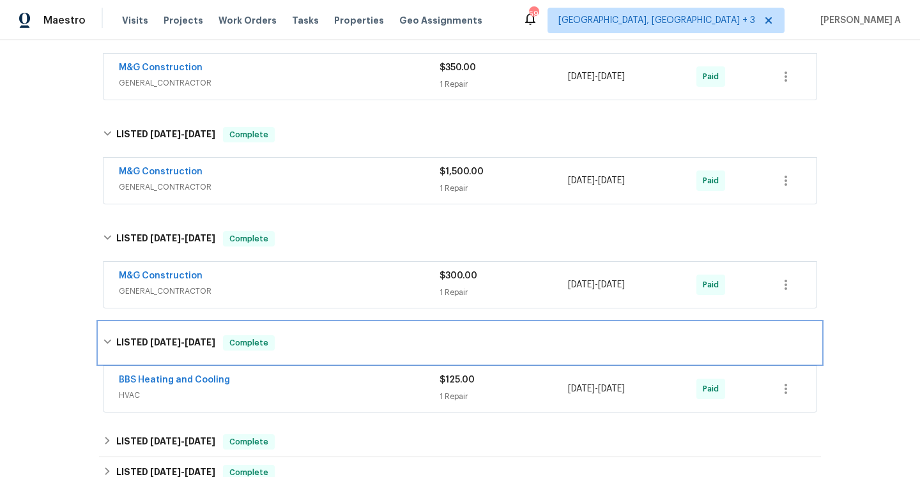
scroll to position [469, 0]
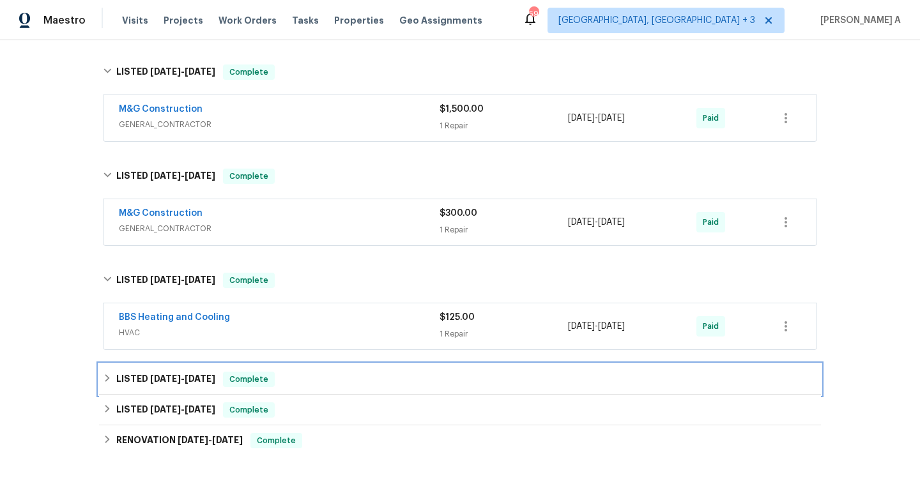
click at [307, 374] on div "LISTED 6/21/25 - 6/21/25 Complete" at bounding box center [460, 379] width 714 height 15
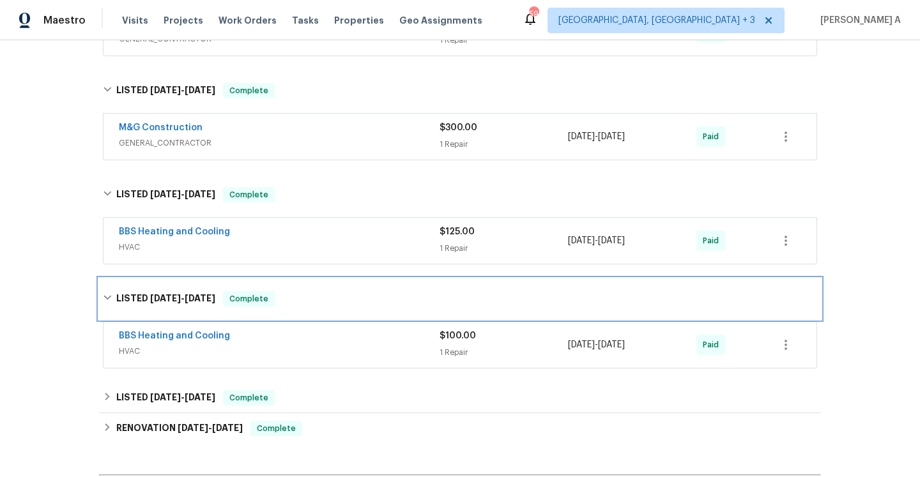
scroll to position [592, 0]
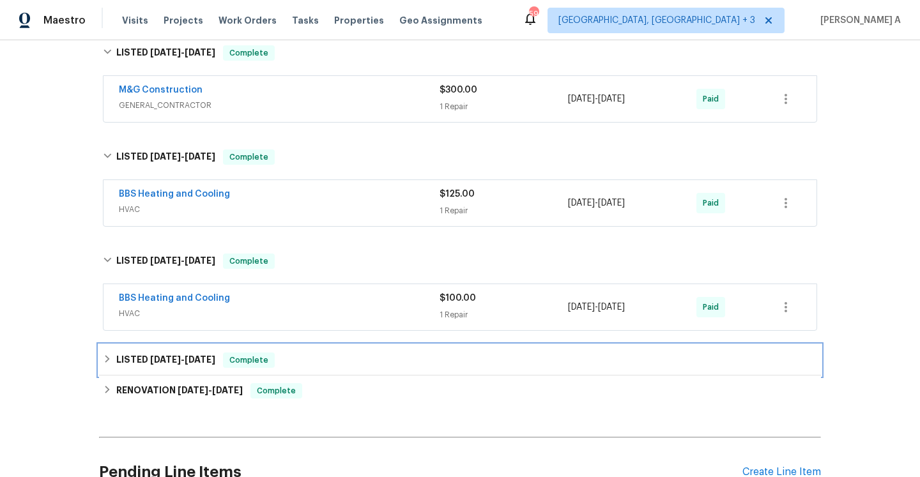
click at [309, 373] on div "LISTED 5/20/25 - 5/21/25 Complete" at bounding box center [460, 360] width 722 height 31
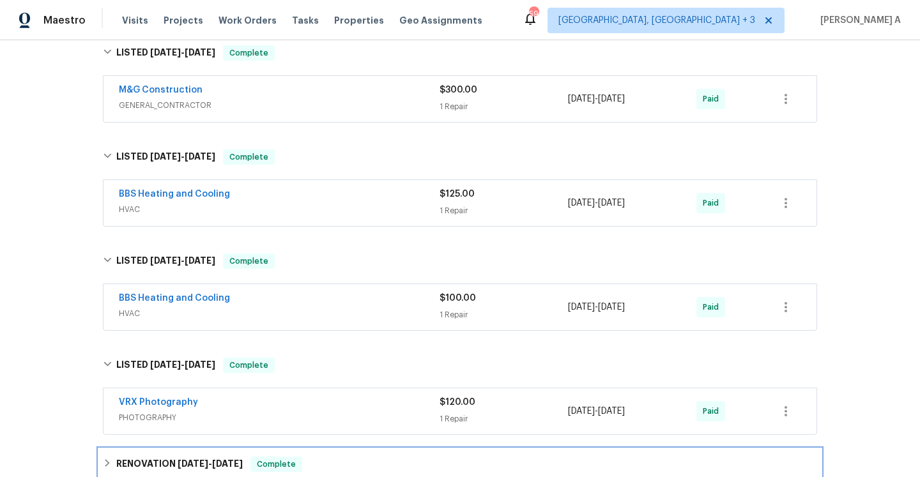
click at [318, 459] on div "RENOVATION 4/29/25 - 5/14/25 Complete" at bounding box center [460, 464] width 714 height 15
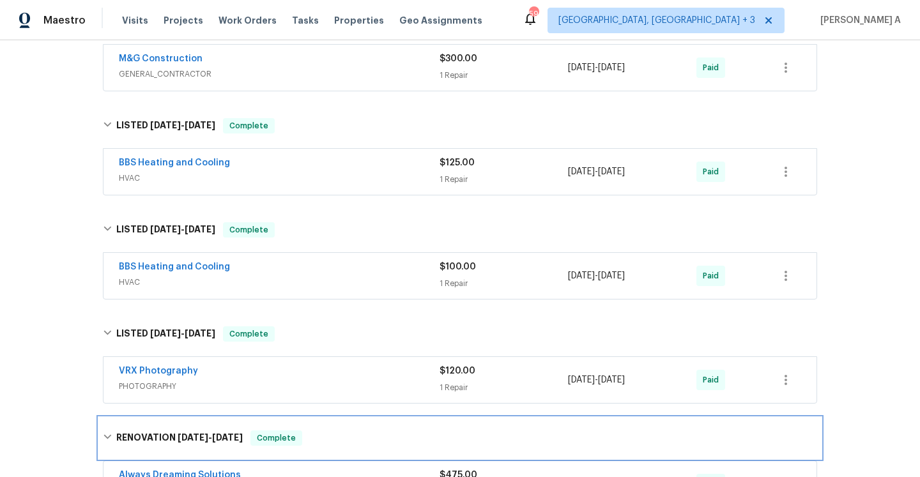
scroll to position [610, 0]
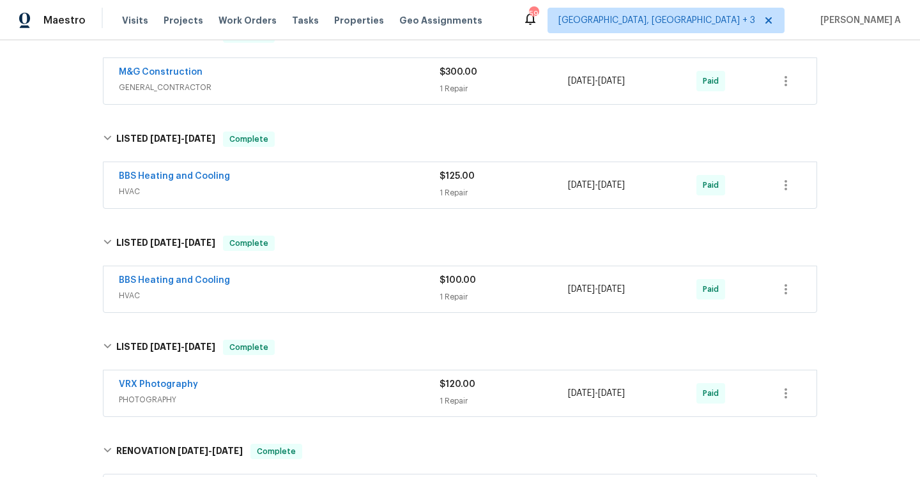
click at [332, 267] on div "BBS Heating and Cooling HVAC $100.00 1 Repair 6/21/2025 - 6/21/2025 Paid" at bounding box center [460, 289] width 713 height 46
click at [332, 273] on div "BBS Heating and Cooling HVAC $100.00 1 Repair 6/21/2025 - 6/21/2025 Paid" at bounding box center [460, 289] width 713 height 46
click at [332, 283] on div "BBS Heating and Cooling" at bounding box center [279, 281] width 321 height 15
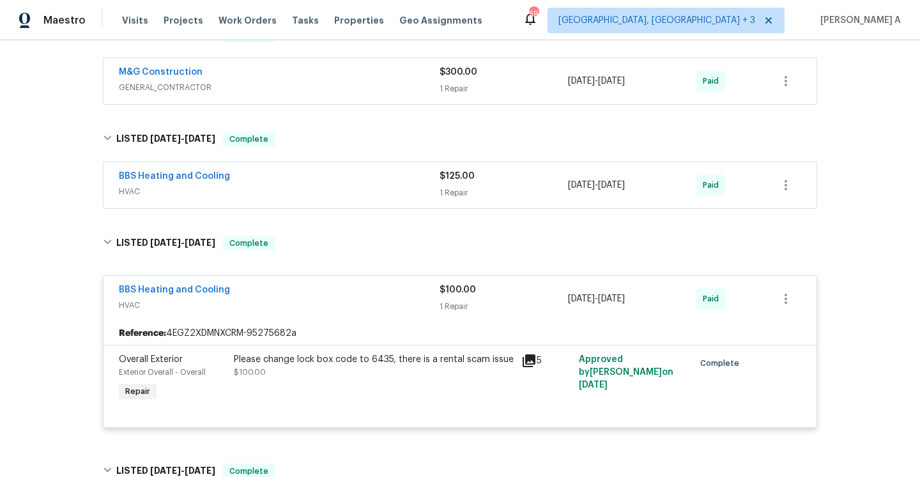
click at [296, 191] on span "HVAC" at bounding box center [279, 191] width 321 height 13
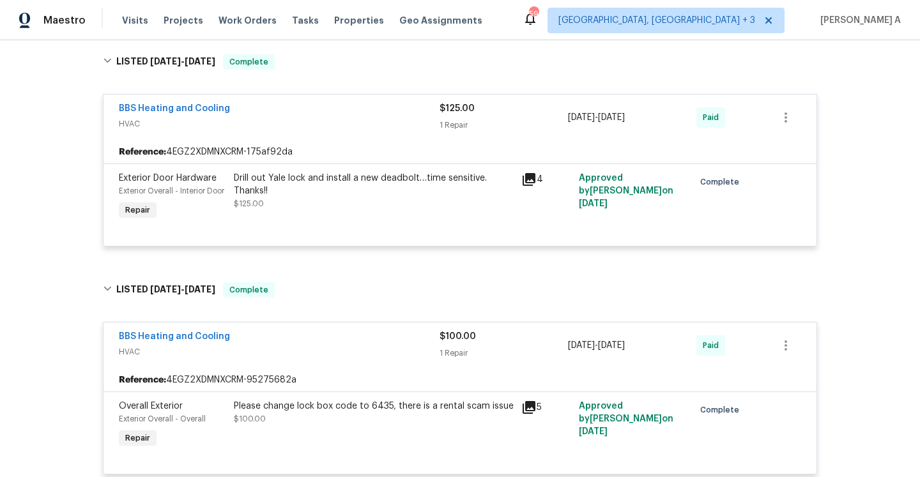
scroll to position [698, 0]
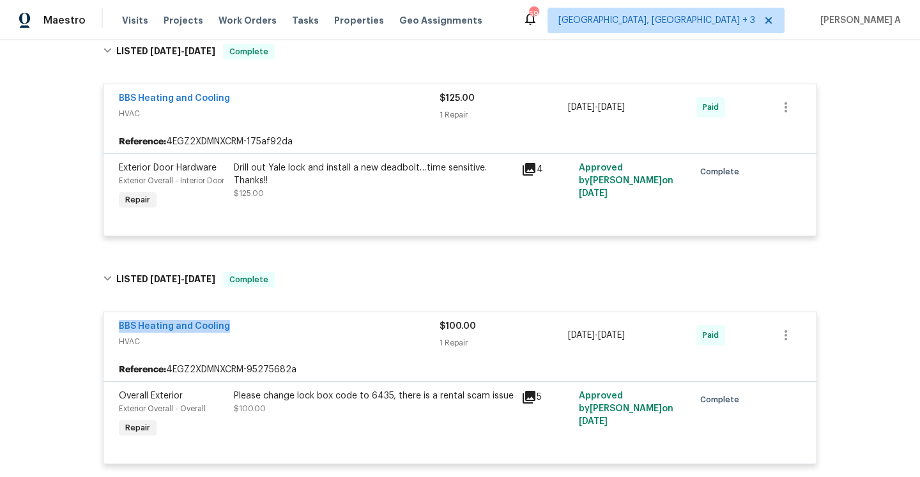
drag, startPoint x: 227, startPoint y: 344, endPoint x: 111, endPoint y: 344, distance: 116.3
click at [111, 344] on div "BBS Heating and Cooling HVAC $100.00 1 Repair 6/21/2025 - 6/21/2025 Paid" at bounding box center [460, 335] width 713 height 46
copy link "BBS Heating and Cooling"
click at [222, 331] on link "BBS Heating and Cooling" at bounding box center [174, 326] width 111 height 9
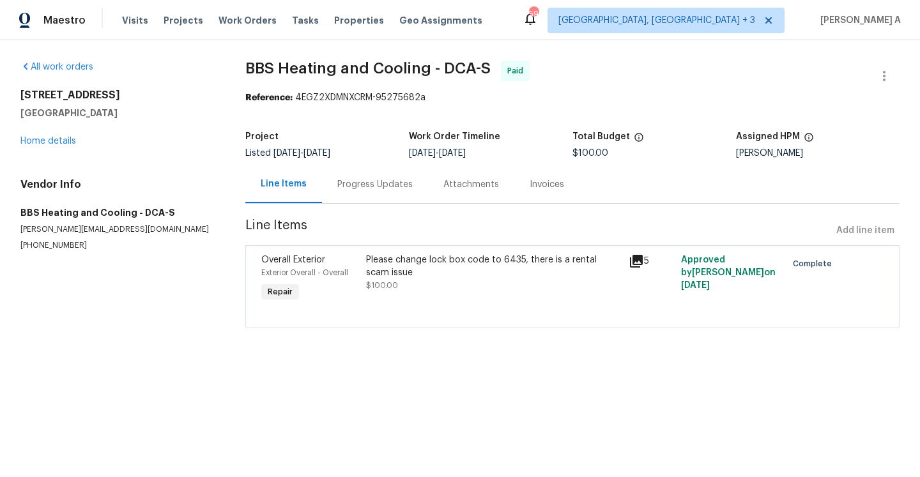
click at [370, 201] on div "Progress Updates" at bounding box center [375, 184] width 106 height 38
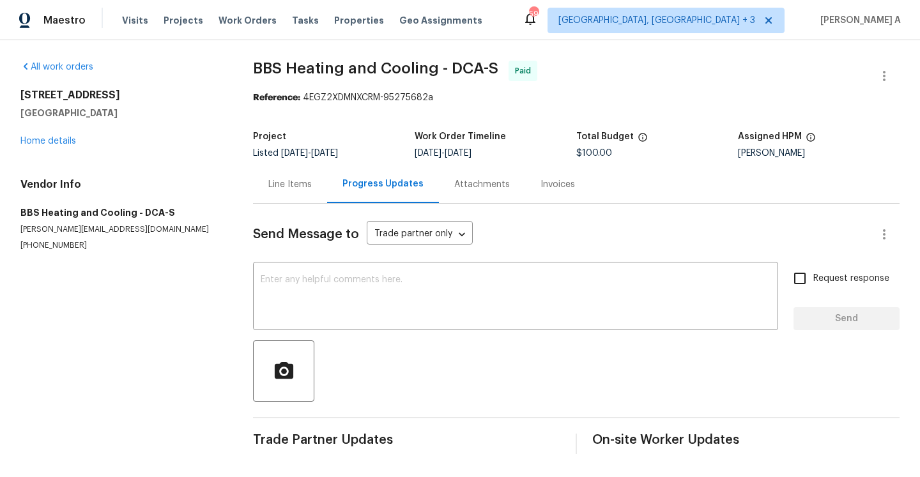
click at [304, 186] on div "Line Items" at bounding box center [289, 184] width 43 height 13
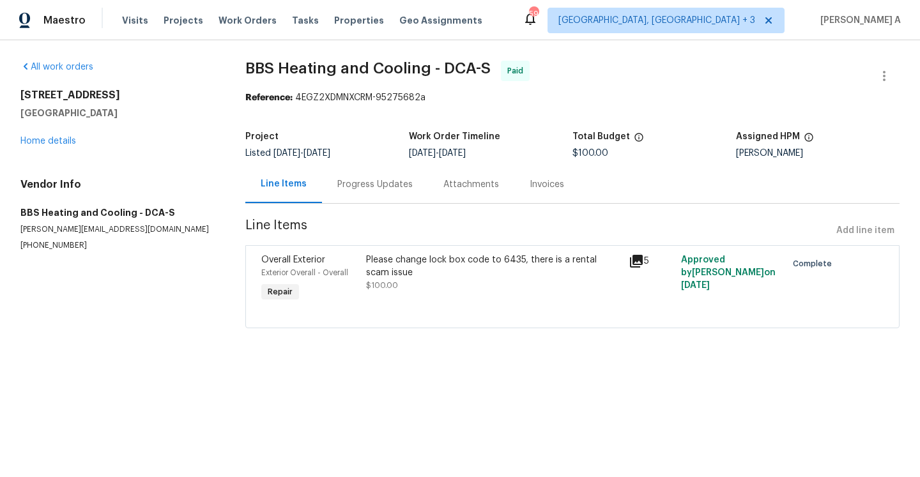
click at [555, 273] on div "Please change lock box code to 6435, there is a rental scam issue" at bounding box center [493, 267] width 255 height 26
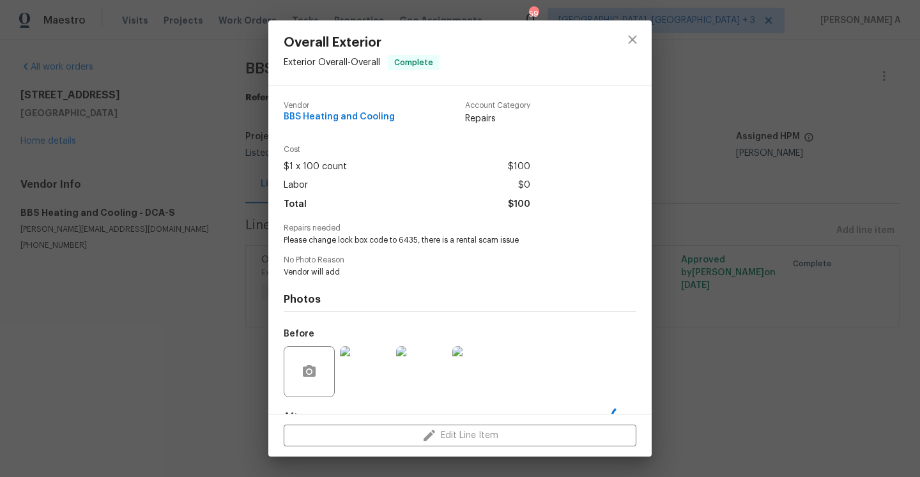
scroll to position [79, 0]
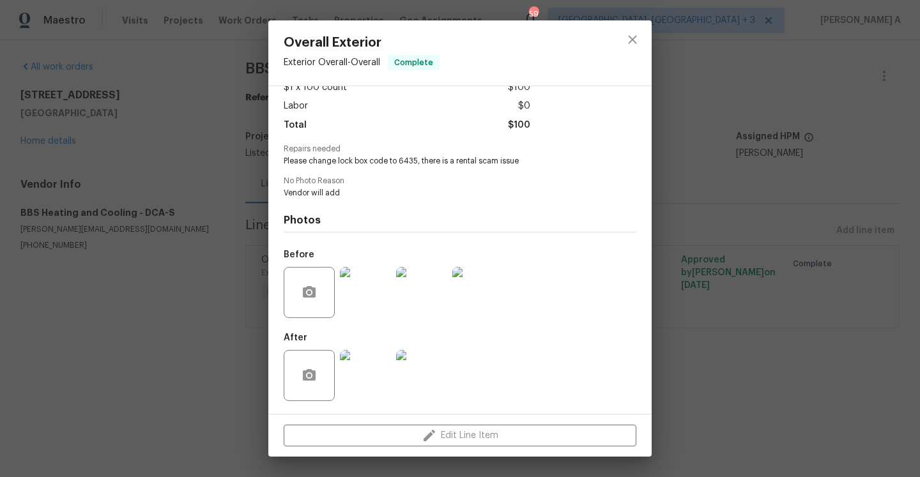
click at [387, 360] on img at bounding box center [365, 375] width 51 height 51
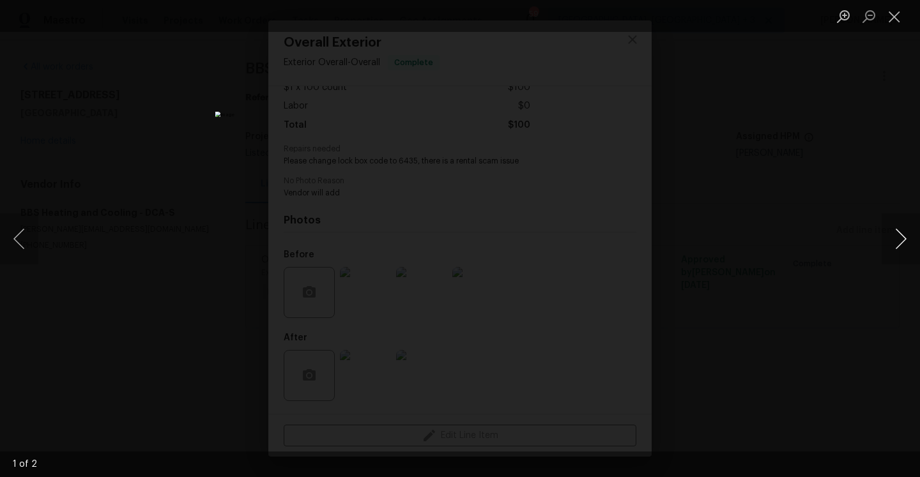
click at [907, 239] on button "Next image" at bounding box center [901, 238] width 38 height 51
click at [822, 210] on div "Lightbox" at bounding box center [460, 238] width 920 height 477
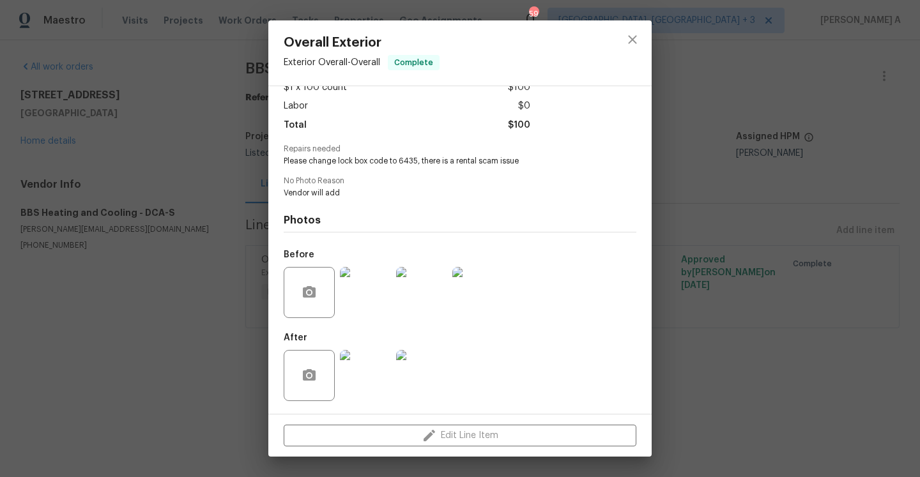
click at [822, 210] on div "Overall Exterior Exterior Overall - Overall Complete Vendor BBS Heating and Coo…" at bounding box center [460, 238] width 920 height 477
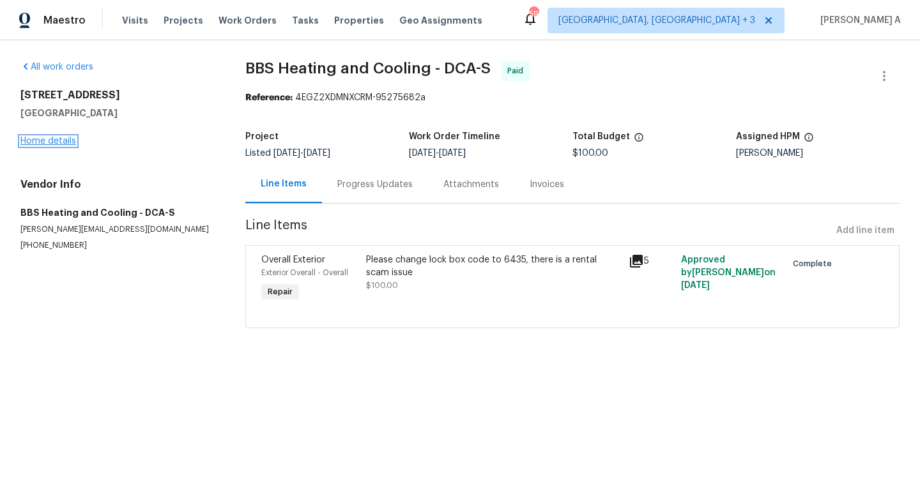
click at [51, 137] on link "Home details" at bounding box center [48, 141] width 56 height 9
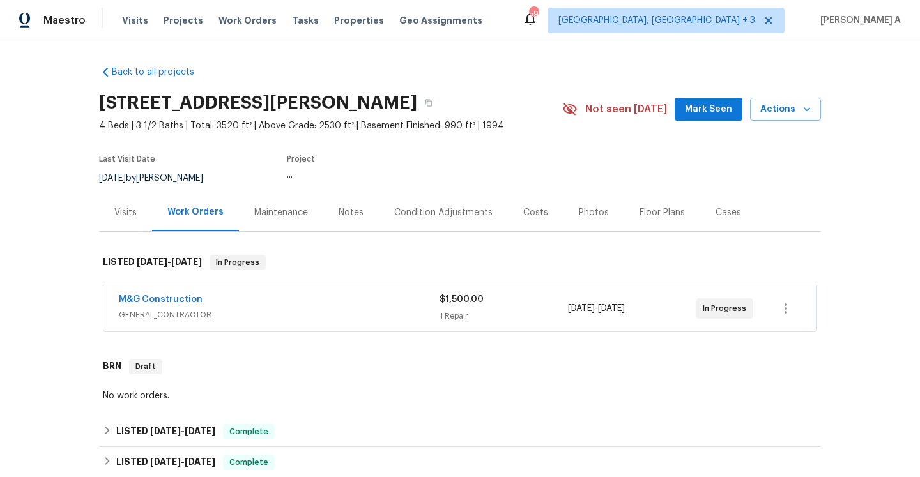
scroll to position [350, 0]
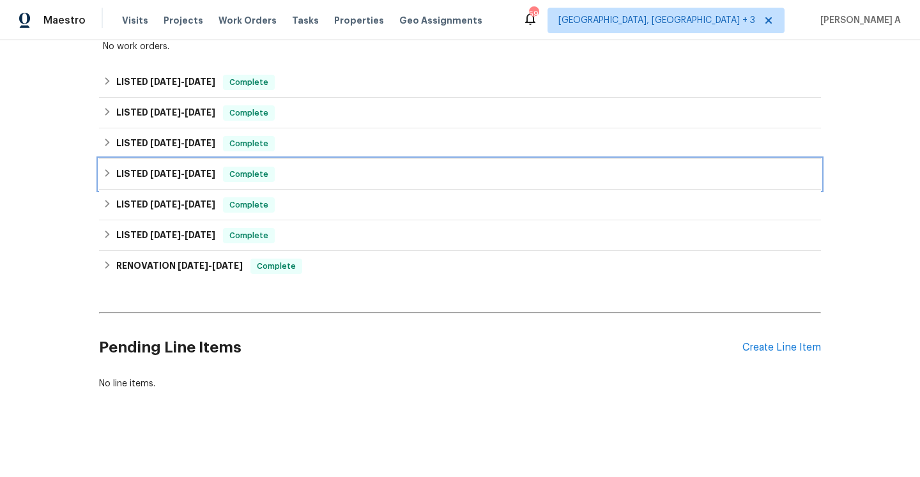
click at [250, 164] on div "LISTED 7/1/25 - 7/1/25 Complete" at bounding box center [460, 174] width 722 height 31
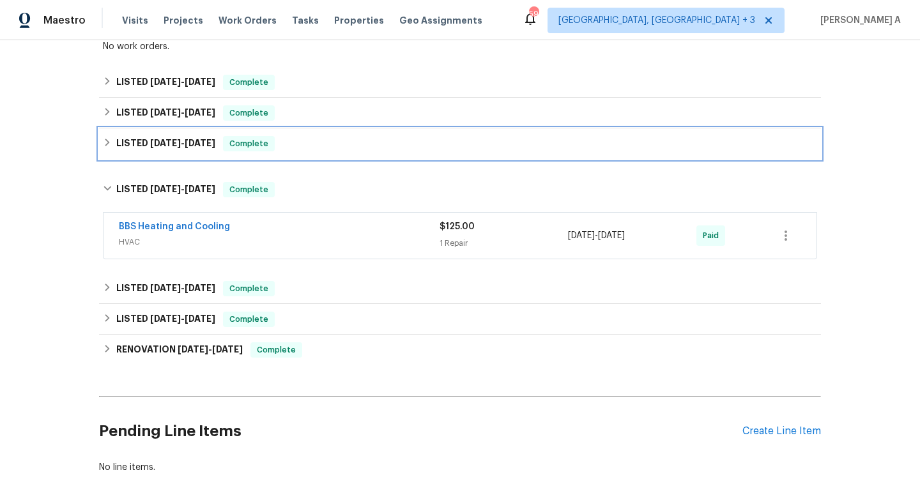
click at [261, 139] on span "Complete" at bounding box center [248, 143] width 49 height 13
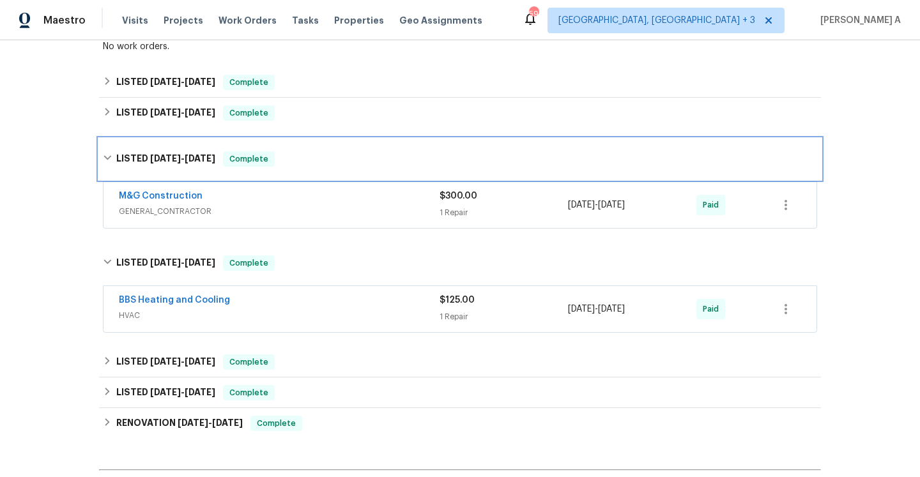
click at [265, 149] on div "LISTED 8/7/25 - 8/11/25 Complete" at bounding box center [460, 159] width 722 height 41
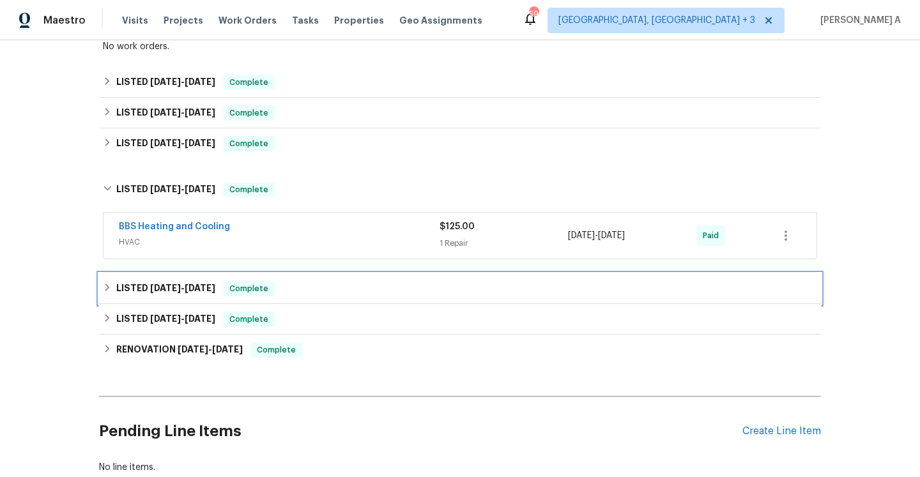
click at [300, 277] on div "LISTED 6/21/25 - 6/21/25 Complete" at bounding box center [460, 288] width 722 height 31
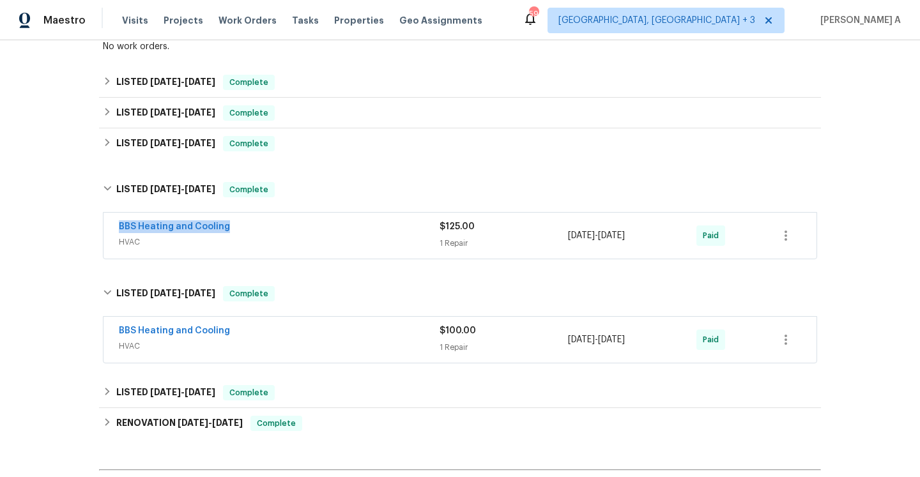
drag, startPoint x: 243, startPoint y: 227, endPoint x: 109, endPoint y: 225, distance: 134.2
click at [109, 225] on div "BBS Heating and Cooling HVAC $125.00 1 Repair 7/1/2025 - 7/1/2025 Paid" at bounding box center [460, 236] width 713 height 46
copy link "BBS Heating and Cooling"
click at [309, 230] on div "BBS Heating and Cooling" at bounding box center [279, 227] width 321 height 15
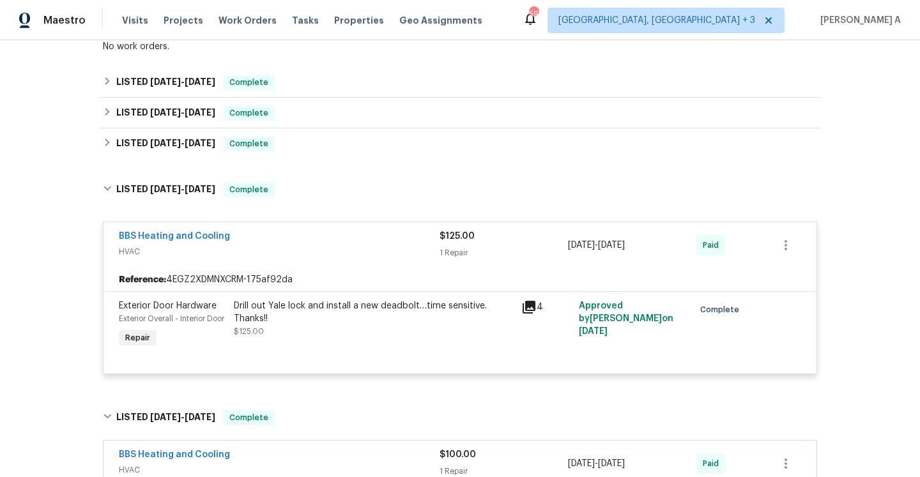
click at [420, 331] on div "Drill out Yale lock and install a new deadbolt…time sensitive. Thanks!! $125.00" at bounding box center [374, 319] width 280 height 38
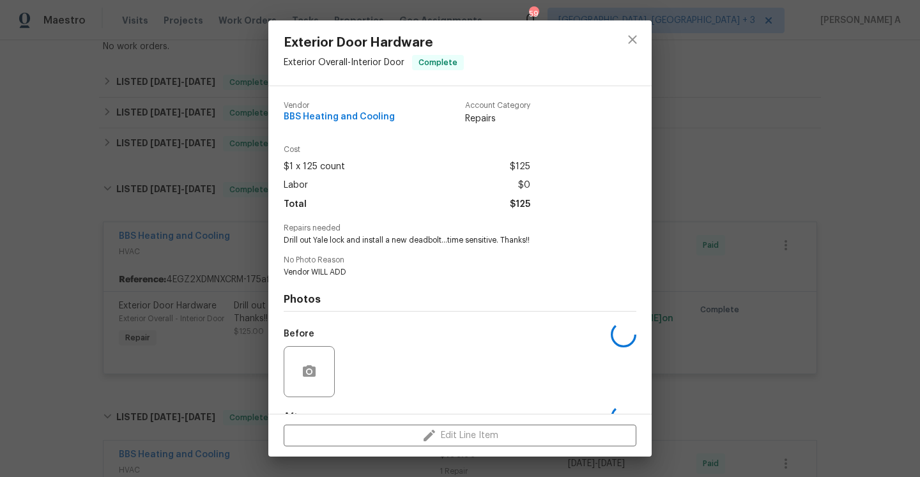
scroll to position [79, 0]
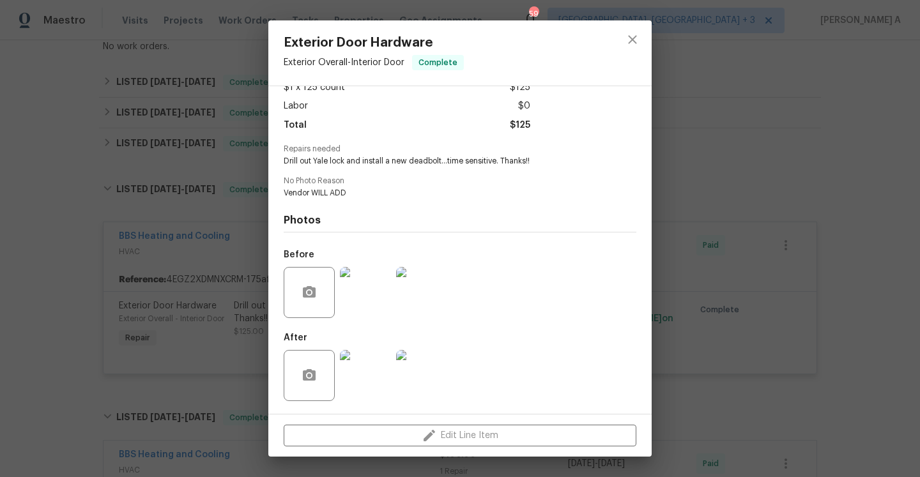
click at [381, 383] on img at bounding box center [365, 375] width 51 height 51
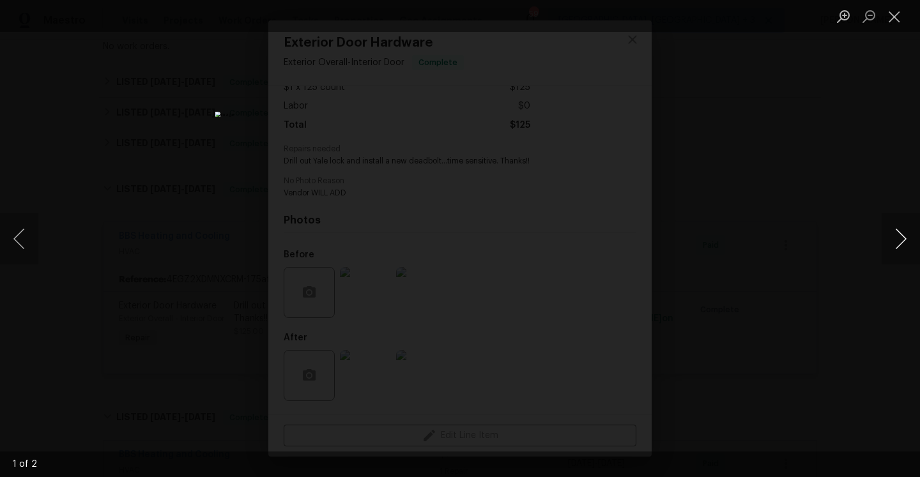
click at [902, 239] on button "Next image" at bounding box center [901, 238] width 38 height 51
click at [846, 201] on div "Lightbox" at bounding box center [460, 238] width 920 height 477
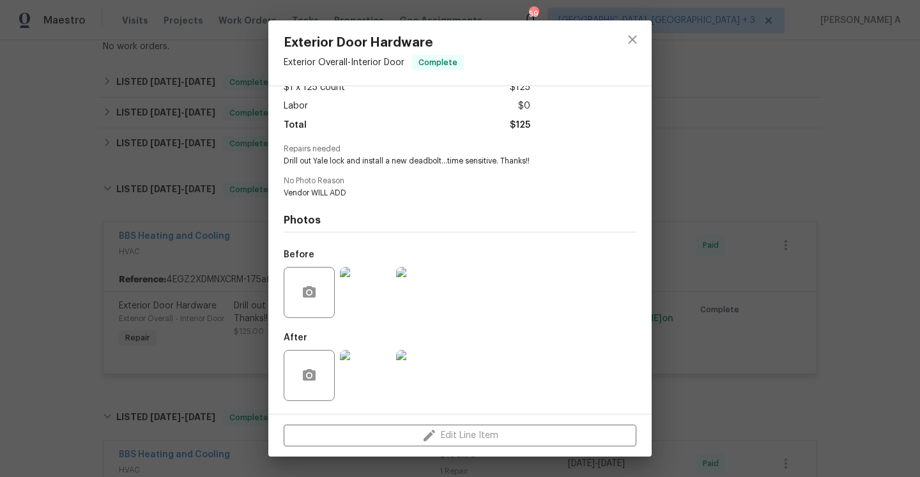
click at [838, 203] on div "Exterior Door Hardware Exterior Overall - Interior Door Complete Vendor BBS Hea…" at bounding box center [460, 238] width 920 height 477
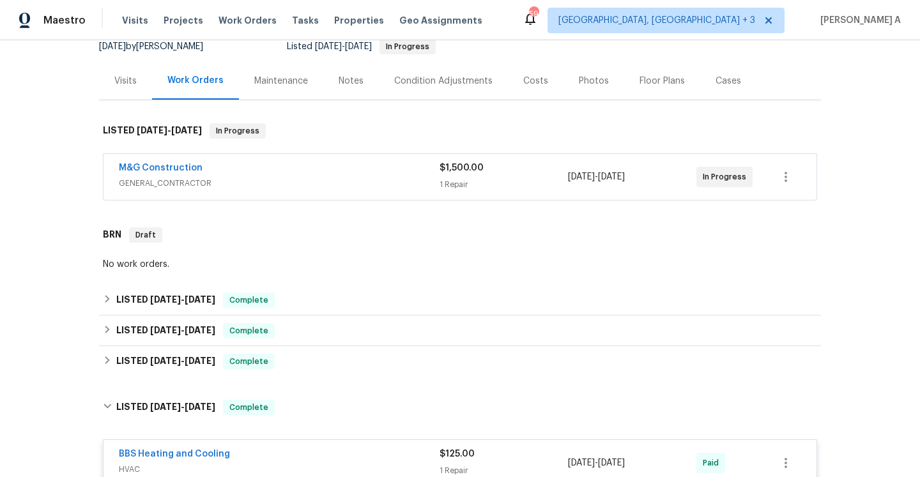
scroll to position [0, 0]
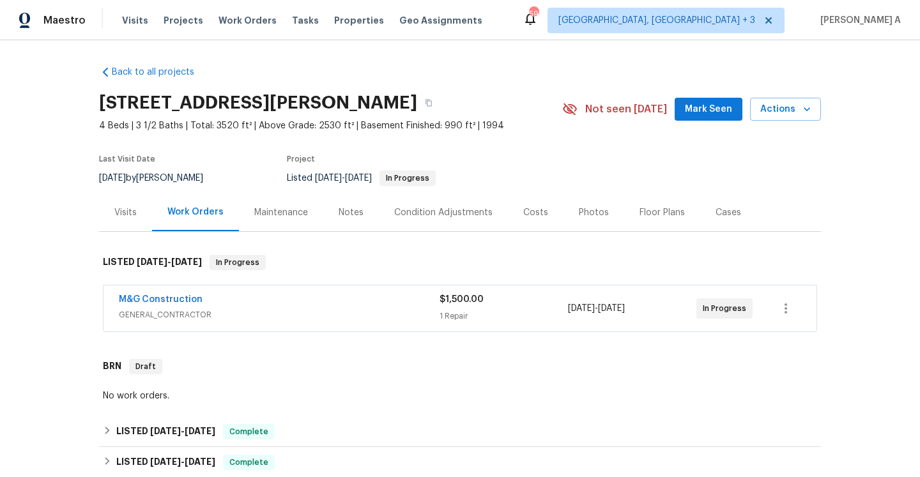
click at [144, 211] on div "Visits" at bounding box center [125, 213] width 53 height 38
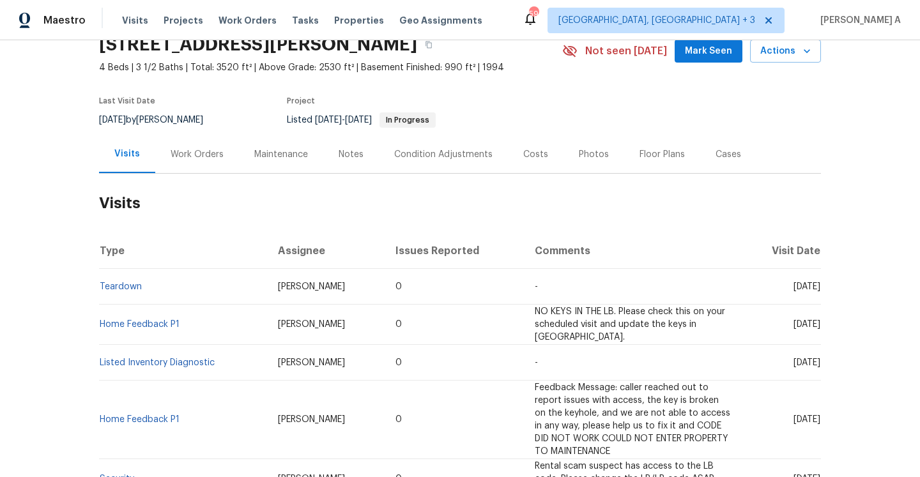
scroll to position [61, 0]
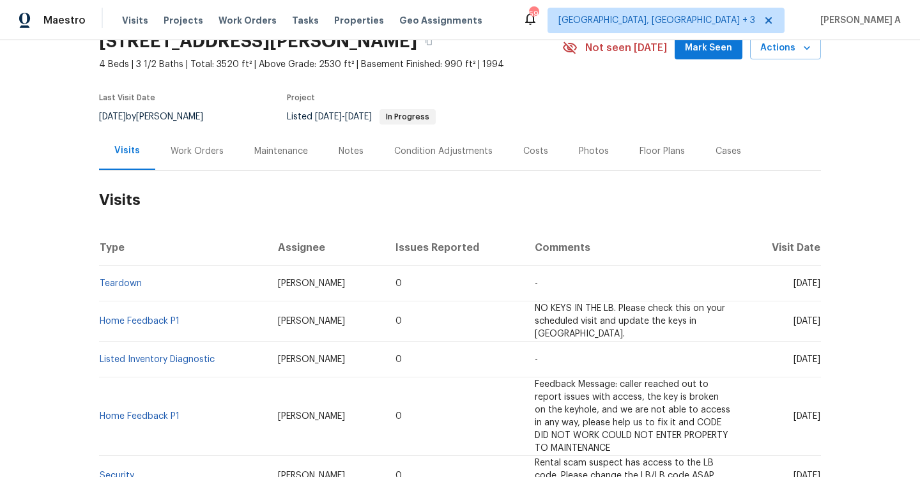
drag, startPoint x: 266, startPoint y: 321, endPoint x: 336, endPoint y: 322, distance: 69.7
click at [336, 322] on span "Christopher Pace" at bounding box center [311, 321] width 67 height 9
copy span "Christopher Pace"
